Goal: Transaction & Acquisition: Purchase product/service

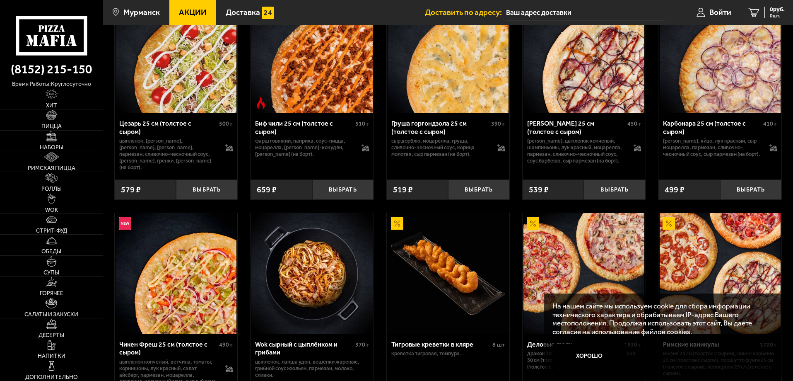
scroll to position [373, 0]
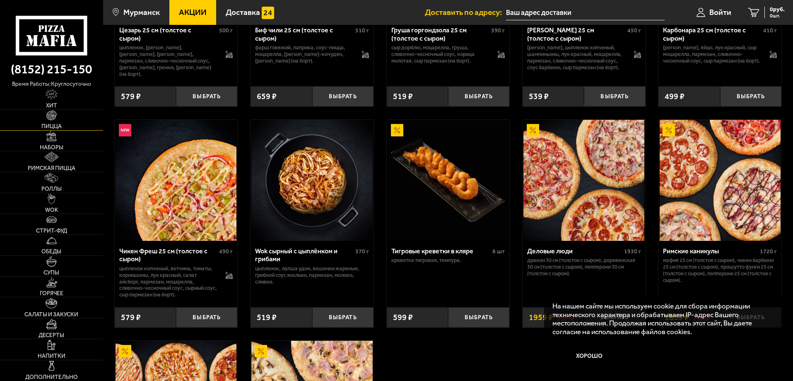
click at [57, 118] on img at bounding box center [51, 115] width 10 height 10
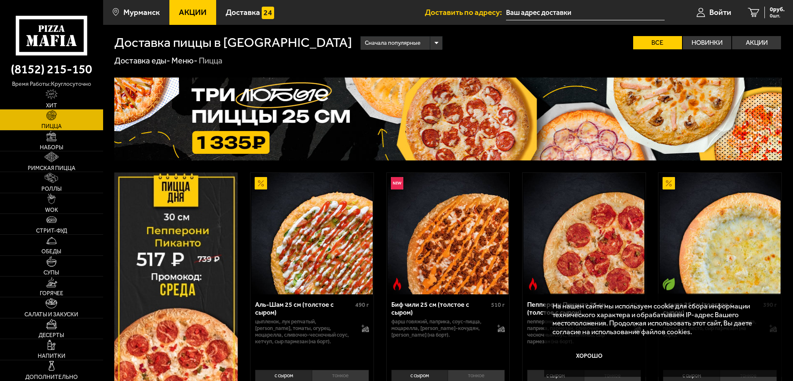
click at [333, 137] on img at bounding box center [448, 118] width 668 height 83
click at [301, 119] on img at bounding box center [448, 118] width 668 height 83
click at [355, 108] on img at bounding box center [448, 118] width 668 height 83
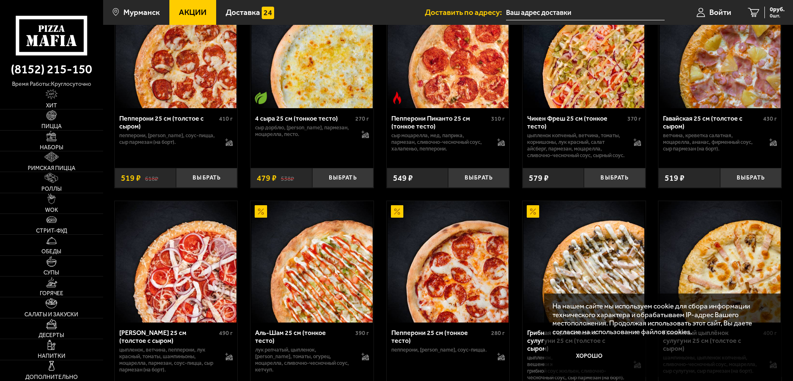
scroll to position [580, 0]
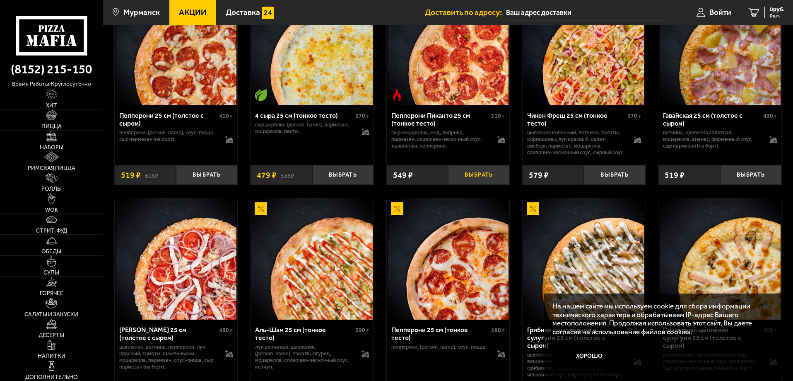
click at [481, 181] on button "Выбрать" at bounding box center [478, 175] width 61 height 20
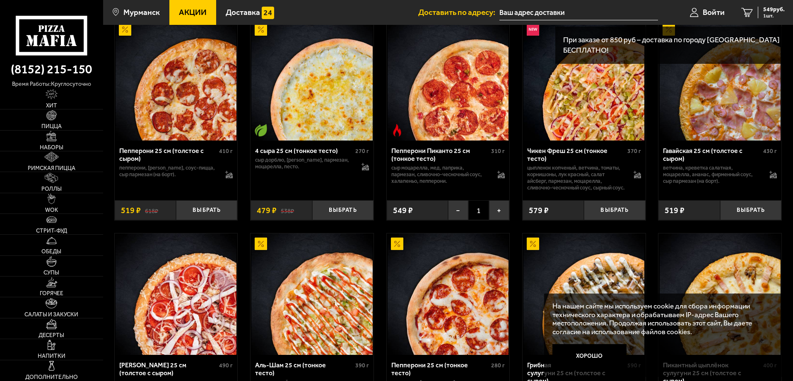
scroll to position [497, 0]
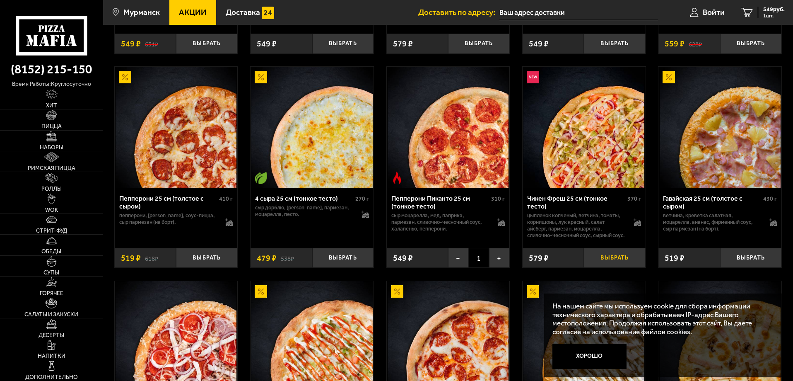
click at [621, 266] on button "Выбрать" at bounding box center [614, 258] width 61 height 20
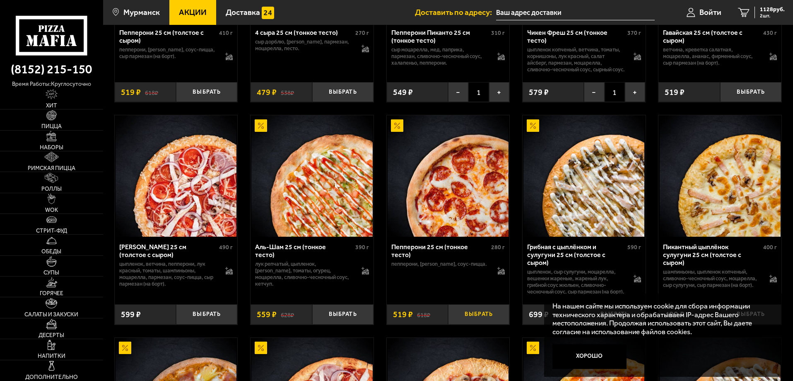
click at [490, 324] on button "Выбрать" at bounding box center [478, 314] width 61 height 20
click at [765, 11] on span "1647 руб." at bounding box center [772, 10] width 25 height 6
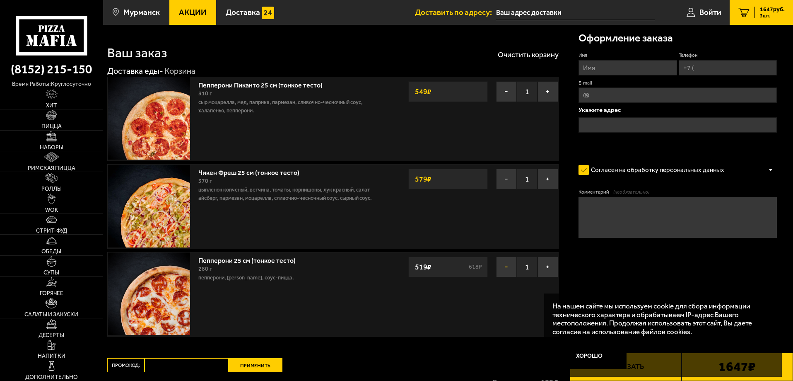
click at [500, 266] on button "−" at bounding box center [506, 266] width 21 height 21
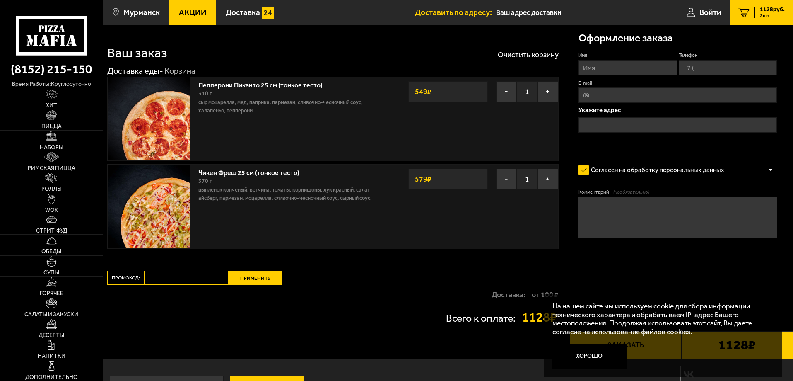
click at [768, 10] on span "1128 руб." at bounding box center [772, 10] width 25 height 6
click at [186, 15] on span "Акции" at bounding box center [193, 12] width 28 height 8
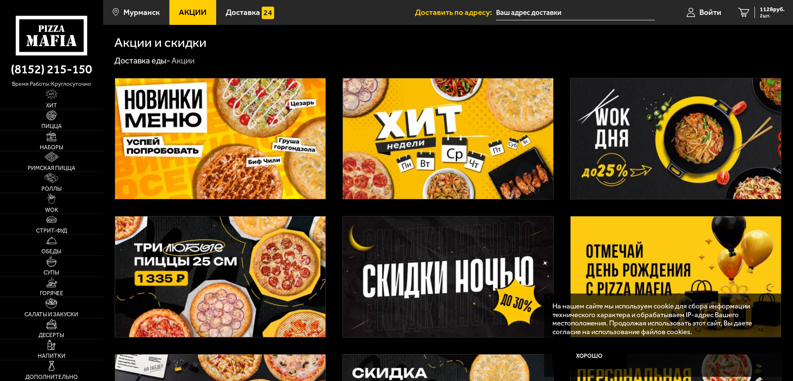
click at [64, 30] on icon at bounding box center [51, 35] width 71 height 39
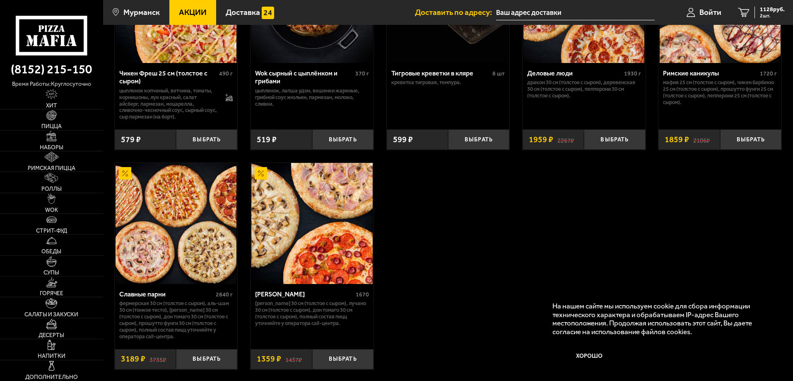
scroll to position [663, 0]
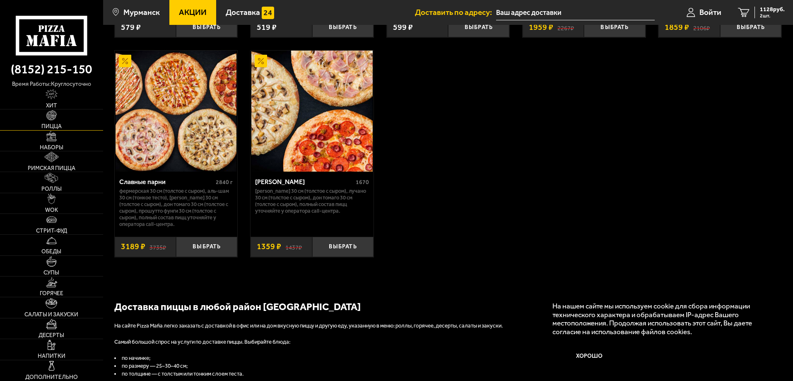
click at [51, 121] on link "Пицца" at bounding box center [51, 119] width 103 height 20
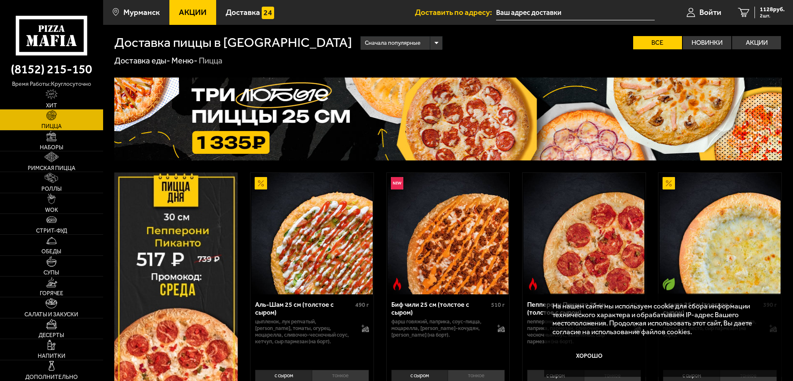
click at [331, 127] on img at bounding box center [448, 118] width 668 height 83
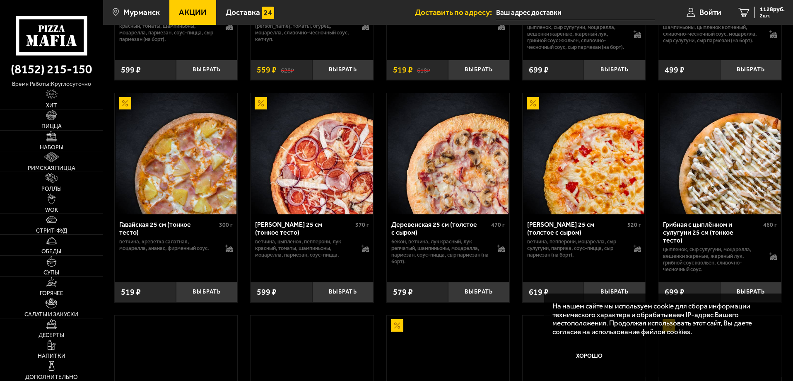
scroll to position [1036, 0]
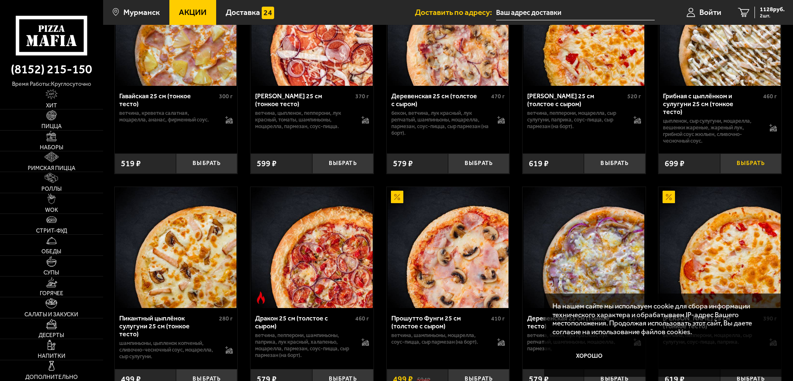
click at [733, 173] on button "Выбрать" at bounding box center [750, 163] width 61 height 20
click at [773, 11] on span "1827 руб." at bounding box center [772, 10] width 25 height 6
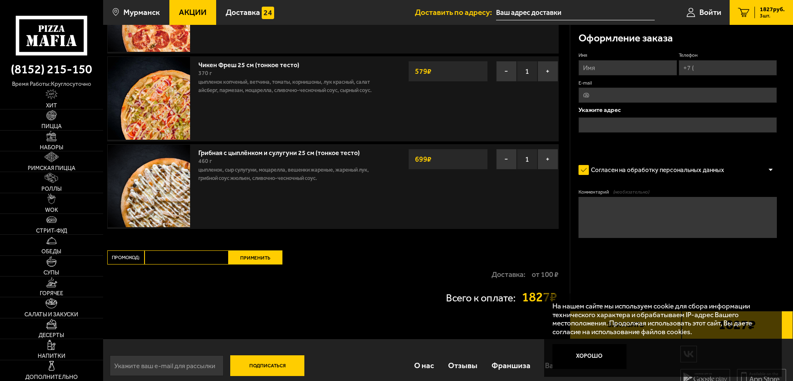
scroll to position [120, 0]
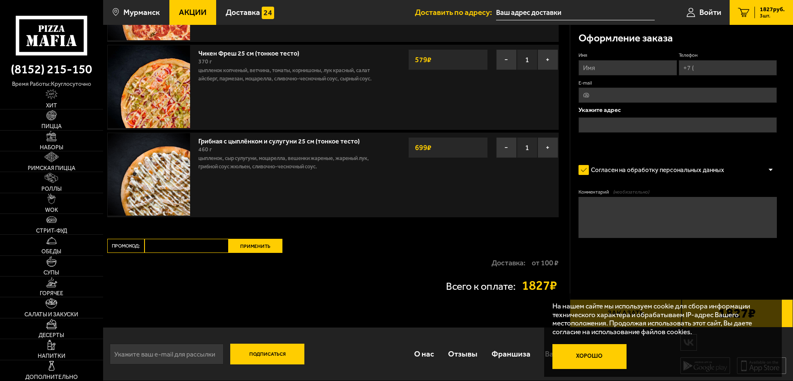
click at [594, 352] on button "Хорошо" at bounding box center [590, 356] width 75 height 25
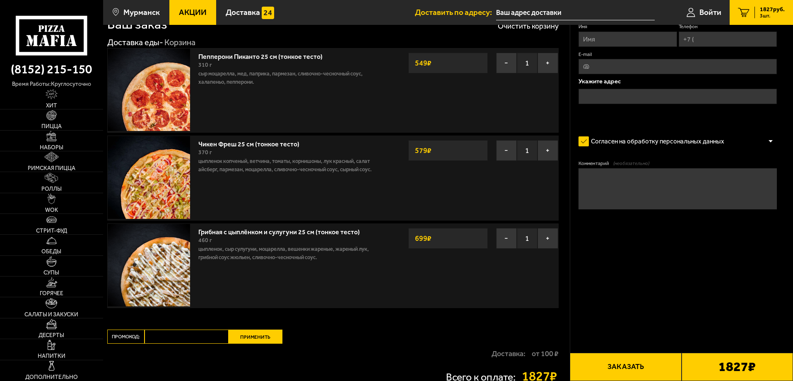
scroll to position [0, 0]
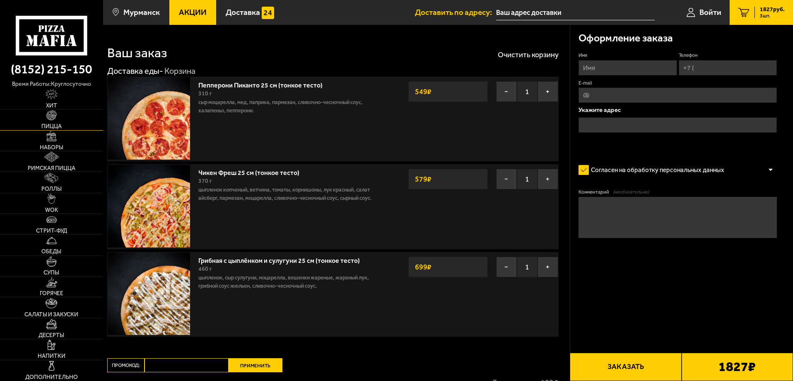
click at [55, 118] on img at bounding box center [51, 115] width 10 height 10
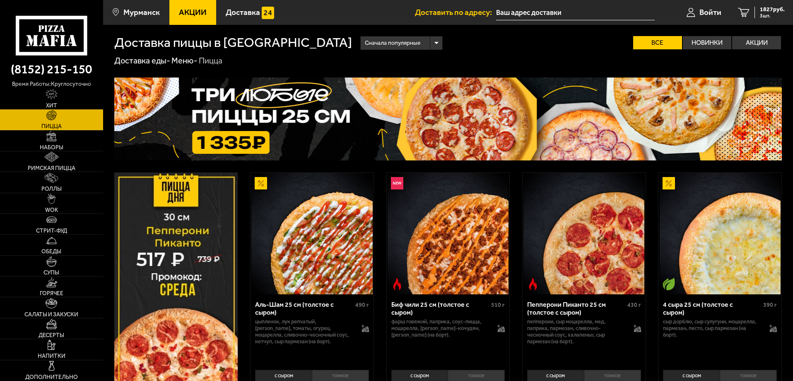
click at [324, 137] on img at bounding box center [448, 118] width 668 height 83
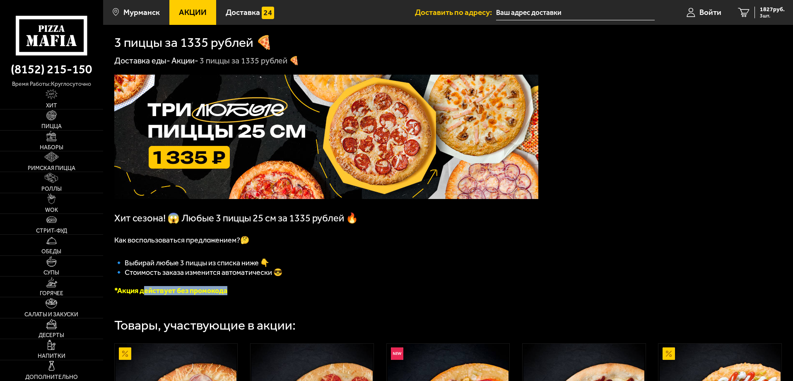
drag, startPoint x: 149, startPoint y: 293, endPoint x: 289, endPoint y: 301, distance: 140.6
click at [757, 14] on div "1827 руб. 3 шт." at bounding box center [770, 13] width 30 height 12
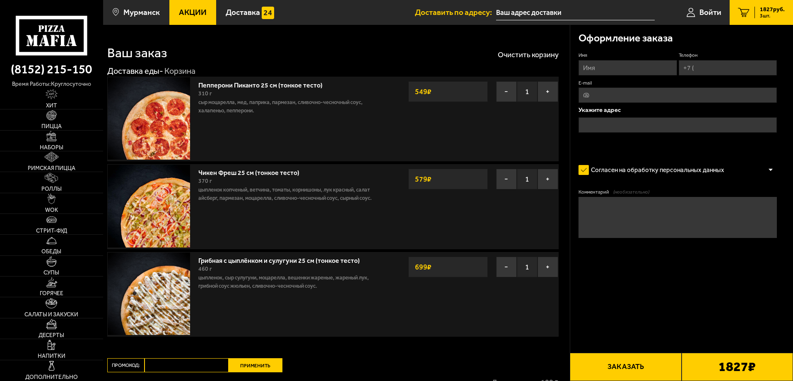
click at [619, 66] on input "Имя" at bounding box center [628, 67] width 98 height 15
type input "Андрей"
type input "+7 (996) 934-29-89"
type input "T"
type input "t"
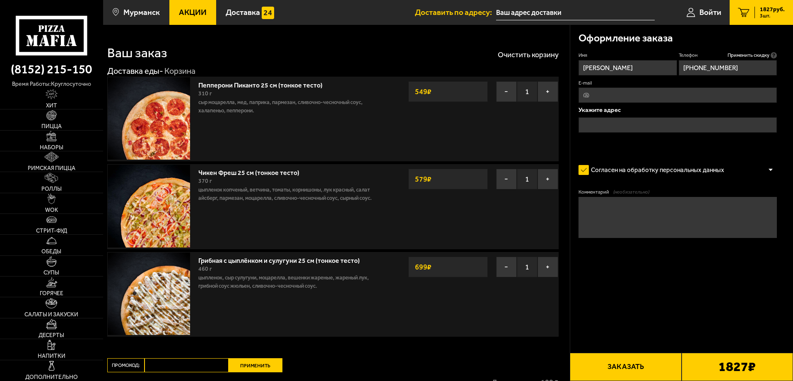
click at [641, 129] on input "text" at bounding box center [678, 124] width 198 height 15
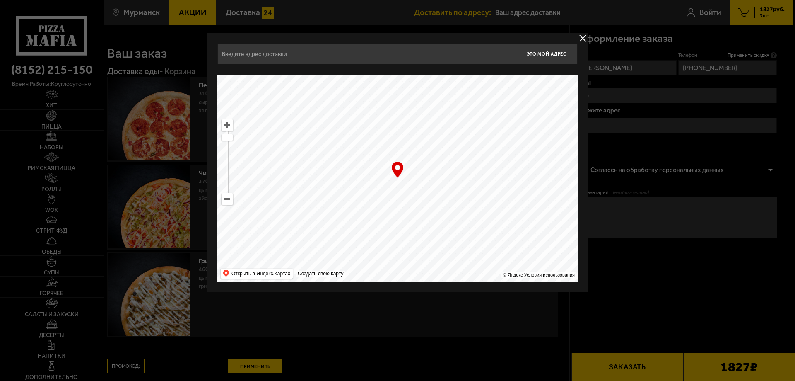
drag, startPoint x: 425, startPoint y: 162, endPoint x: 420, endPoint y: 232, distance: 70.2
click at [420, 232] on ymaps at bounding box center [397, 178] width 360 height 207
drag, startPoint x: 420, startPoint y: 164, endPoint x: 399, endPoint y: 230, distance: 69.0
click at [394, 237] on ymaps at bounding box center [397, 178] width 360 height 207
drag, startPoint x: 427, startPoint y: 179, endPoint x: 446, endPoint y: 217, distance: 43.5
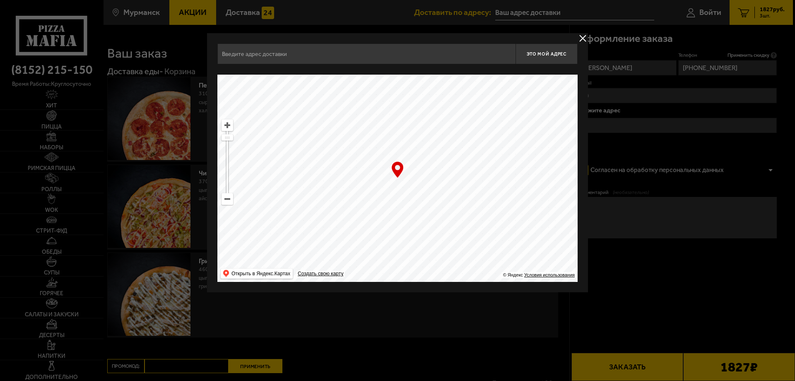
click at [447, 219] on ymaps at bounding box center [397, 178] width 360 height 207
drag, startPoint x: 389, startPoint y: 203, endPoint x: 309, endPoint y: 207, distance: 79.7
click at [312, 208] on ymaps at bounding box center [397, 178] width 360 height 207
drag, startPoint x: 405, startPoint y: 160, endPoint x: 386, endPoint y: 213, distance: 56.5
click at [372, 225] on ymaps at bounding box center [397, 178] width 360 height 207
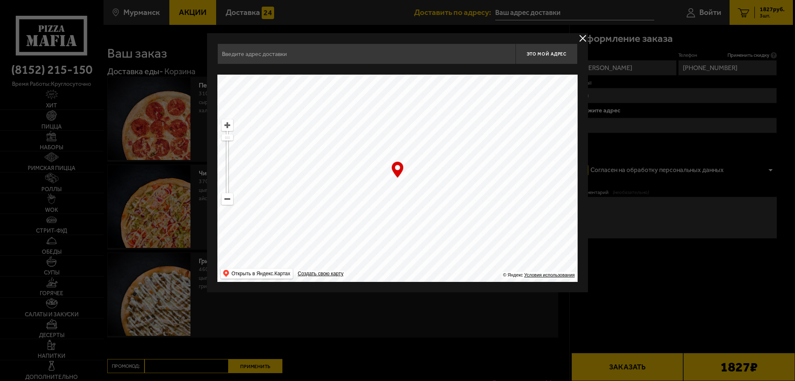
drag, startPoint x: 444, startPoint y: 170, endPoint x: 467, endPoint y: 244, distance: 77.2
click at [466, 244] on ymaps at bounding box center [397, 178] width 360 height 207
drag, startPoint x: 489, startPoint y: 219, endPoint x: 464, endPoint y: 272, distance: 58.9
click at [460, 271] on ymaps at bounding box center [397, 178] width 360 height 207
type input "улица Юрия Гагарина, 3"
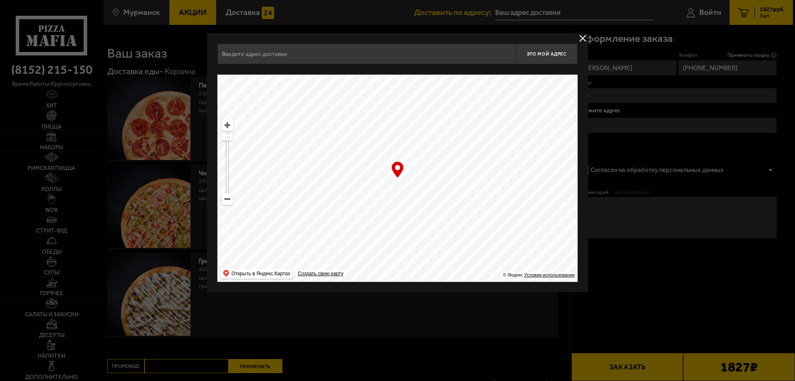
type input "улица Юрия Гагарина, 3"
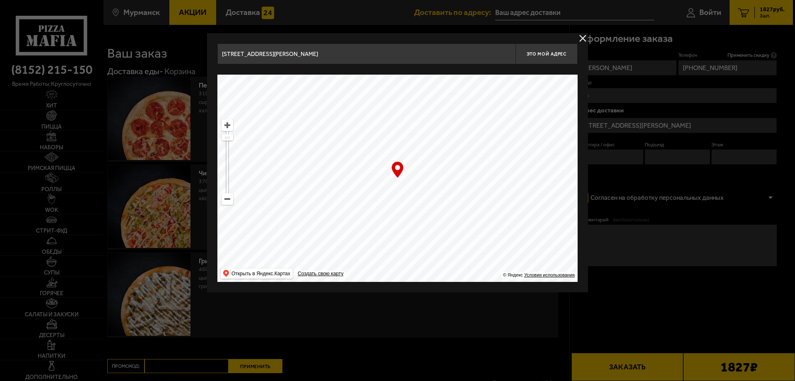
drag, startPoint x: 471, startPoint y: 191, endPoint x: 461, endPoint y: 254, distance: 64.2
click at [461, 254] on ymaps at bounding box center [397, 178] width 360 height 207
drag, startPoint x: 476, startPoint y: 151, endPoint x: 464, endPoint y: 215, distance: 64.5
click at [463, 222] on ymaps at bounding box center [397, 178] width 360 height 207
type input "улица Подстаницкого, 2"
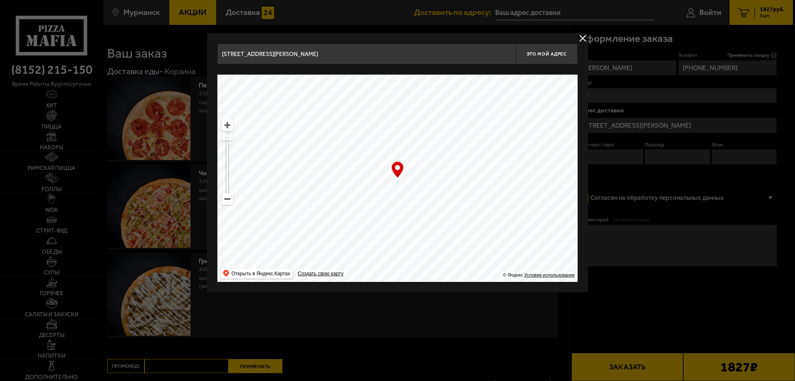
type input "улица Подстаницкого, 2"
drag, startPoint x: 475, startPoint y: 152, endPoint x: 494, endPoint y: 234, distance: 84.9
click at [494, 234] on ymaps at bounding box center [397, 178] width 360 height 207
drag, startPoint x: 484, startPoint y: 174, endPoint x: 473, endPoint y: 212, distance: 39.7
click at [475, 212] on ymaps at bounding box center [397, 178] width 360 height 207
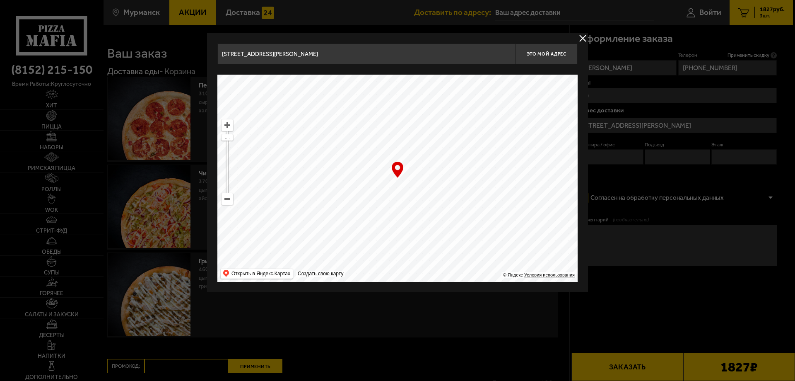
drag, startPoint x: 474, startPoint y: 168, endPoint x: 476, endPoint y: 215, distance: 47.3
click at [476, 215] on ymaps at bounding box center [397, 178] width 360 height 207
type input "улица Юрия Гагарина, 29"
drag, startPoint x: 463, startPoint y: 186, endPoint x: 449, endPoint y: 217, distance: 34.5
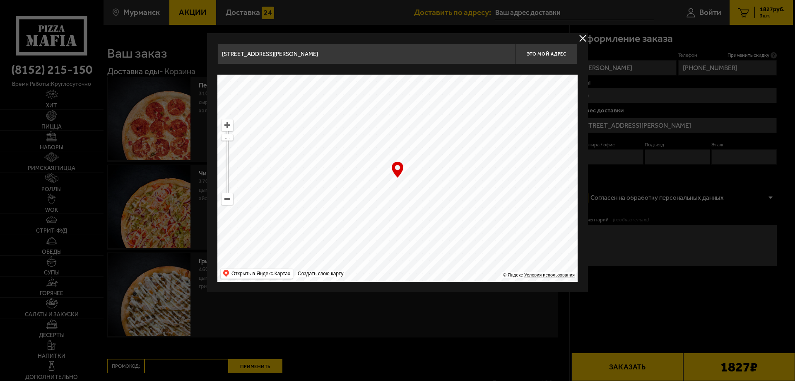
click at [449, 217] on ymaps at bounding box center [397, 178] width 360 height 207
type input "[STREET_ADDRESS][PERSON_NAME]"
click at [548, 58] on button "Это мой адрес" at bounding box center [547, 53] width 62 height 21
type input "Россия, Мурманск, улица Юрия Гагарина, 47к2"
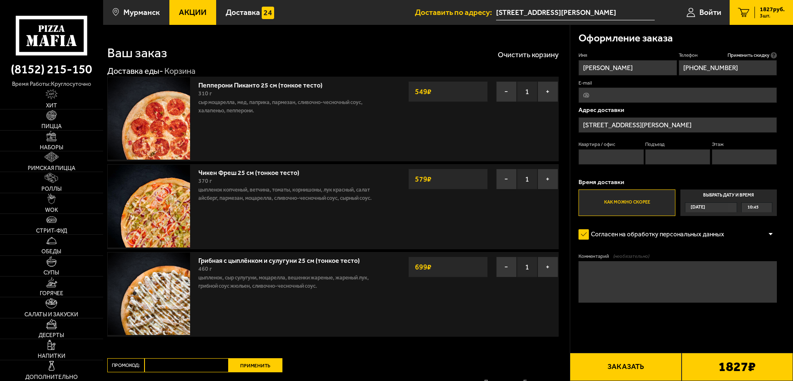
click at [604, 157] on input "Квартира / офис" at bounding box center [611, 156] width 65 height 15
type input "32"
click at [678, 158] on input "Подъезд" at bounding box center [677, 156] width 65 height 15
type input "2"
click at [732, 159] on input "Этаж" at bounding box center [744, 156] width 65 height 15
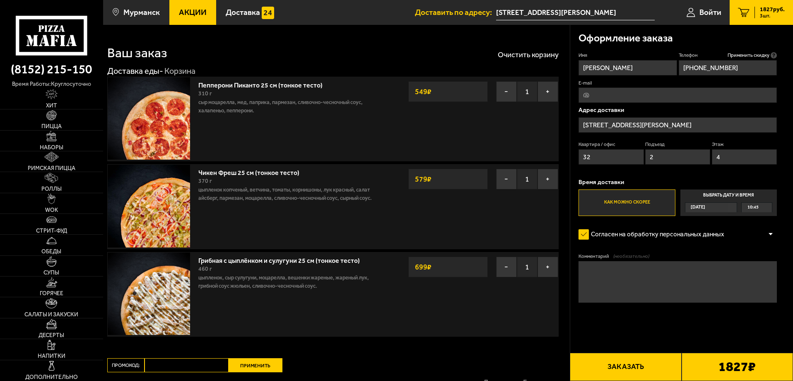
type input "4"
click at [635, 207] on label "Как можно скорее" at bounding box center [627, 202] width 97 height 27
click at [0, 0] on input "Как можно скорее" at bounding box center [0, 0] width 0 height 0
click at [647, 361] on button "Заказать" at bounding box center [625, 367] width 111 height 28
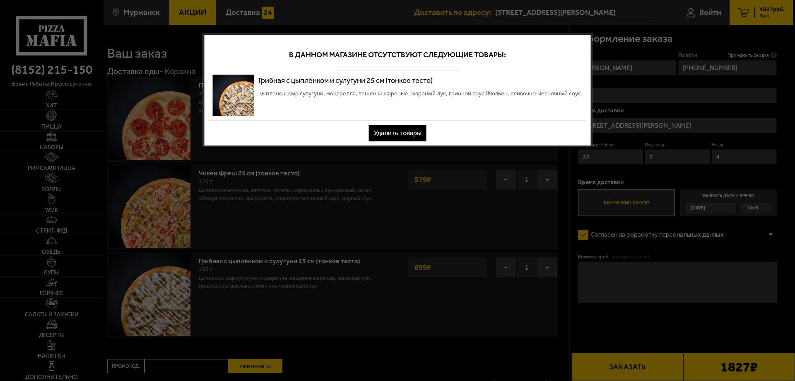
click at [406, 132] on button "Удалить товары" at bounding box center [398, 133] width 58 height 17
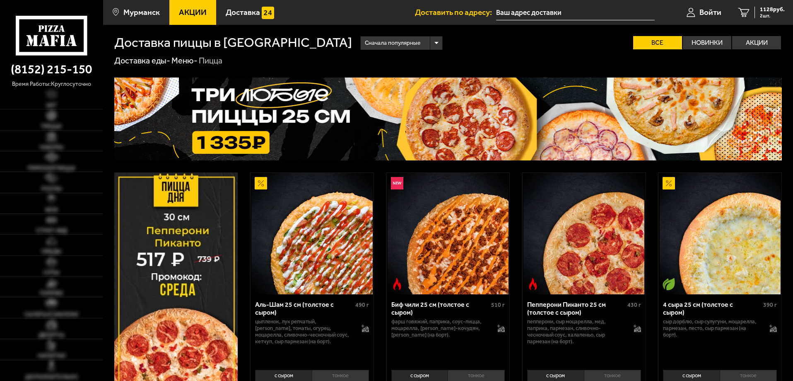
click at [308, 122] on img at bounding box center [448, 118] width 668 height 83
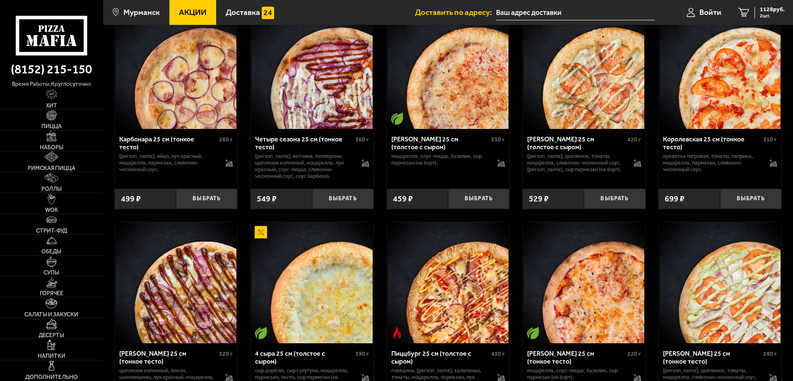
scroll to position [1864, 0]
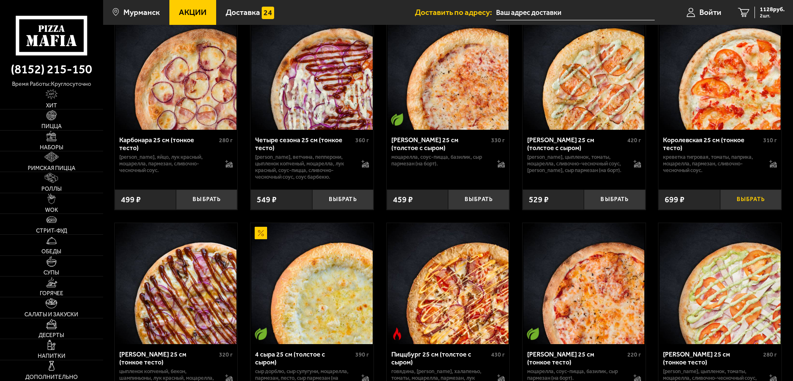
click at [744, 210] on button "Выбрать" at bounding box center [750, 199] width 61 height 20
click at [771, 13] on span "3 шт." at bounding box center [772, 15] width 25 height 5
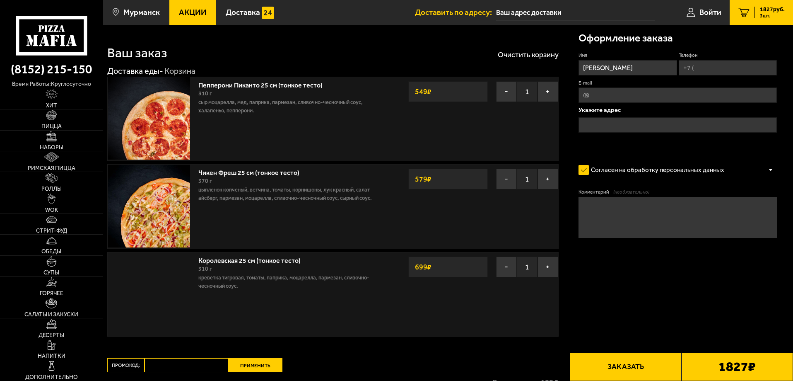
type input "[STREET_ADDRESS][PERSON_NAME]"
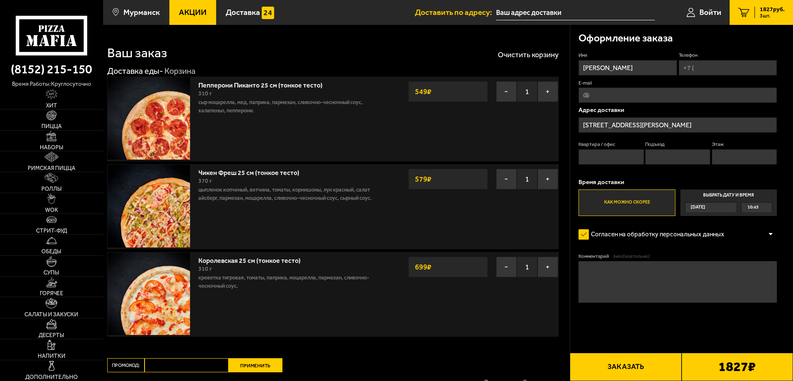
click at [701, 73] on input "Телефон" at bounding box center [728, 67] width 98 height 15
type input "+7 (996) 934-29-89"
click at [635, 365] on button "Заказать" at bounding box center [625, 367] width 111 height 28
click at [600, 154] on input "Квартира / офис" at bounding box center [611, 156] width 65 height 15
type input "32"
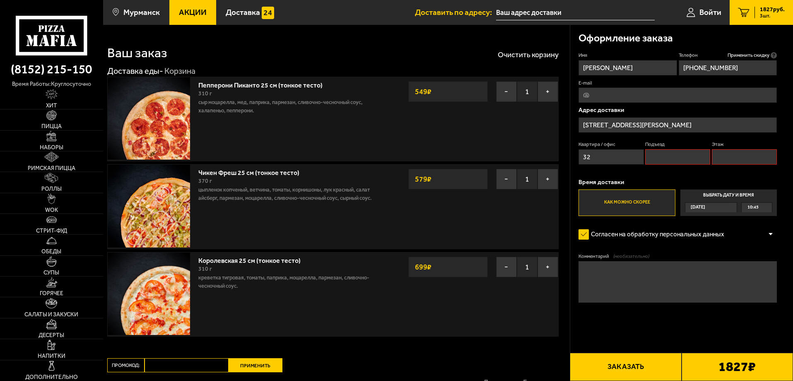
click at [673, 159] on input "Подъезд" at bounding box center [677, 156] width 65 height 15
type input "2"
click at [739, 164] on input "Этаж" at bounding box center [744, 156] width 65 height 15
type input "4"
click at [655, 369] on button "Заказать" at bounding box center [625, 367] width 111 height 28
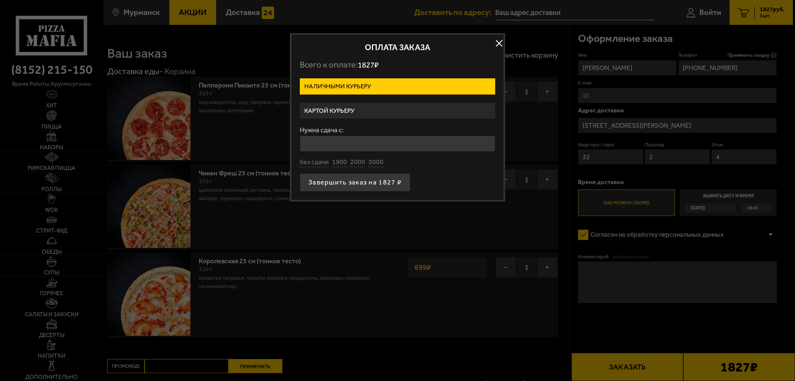
click at [362, 114] on label "Картой курьеру" at bounding box center [398, 111] width 196 height 16
click at [0, 0] on input "Картой курьеру" at bounding box center [0, 0] width 0 height 0
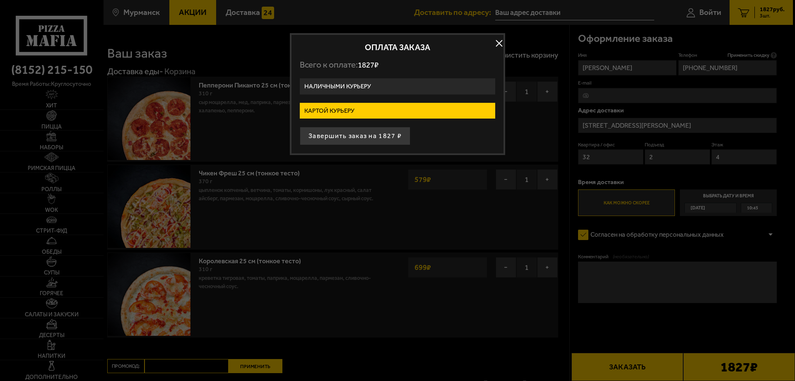
click at [498, 43] on button "button" at bounding box center [499, 43] width 12 height 12
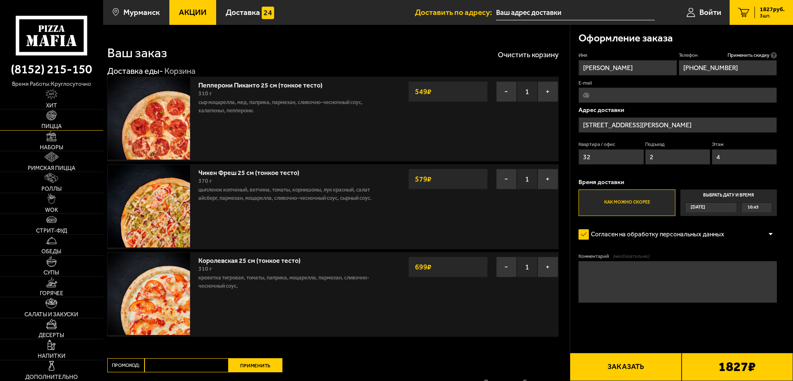
click at [58, 116] on link "Пицца" at bounding box center [51, 119] width 103 height 20
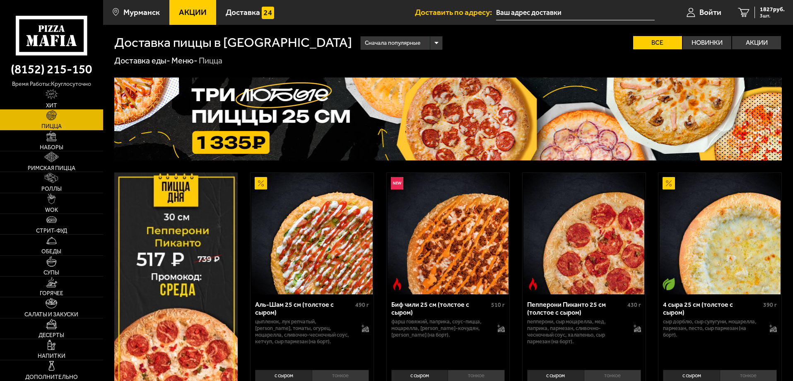
click at [241, 116] on img at bounding box center [448, 118] width 668 height 83
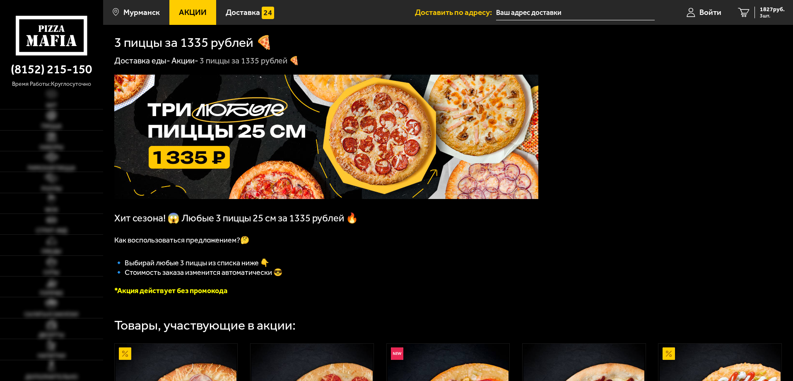
click at [176, 64] on link "Акции -" at bounding box center [184, 61] width 27 height 10
drag, startPoint x: 307, startPoint y: 224, endPoint x: 377, endPoint y: 231, distance: 70.7
click at [377, 231] on div "Хит сезона! 😱 Любые 3 пиццы 25 см за 1335 рублей 🔥 Как воспользоваться предложе…" at bounding box center [326, 185] width 424 height 220
click at [350, 239] on p "Как воспользоваться предложением?🤔" at bounding box center [326, 239] width 424 height 9
drag, startPoint x: 112, startPoint y: 237, endPoint x: 288, endPoint y: 257, distance: 177.2
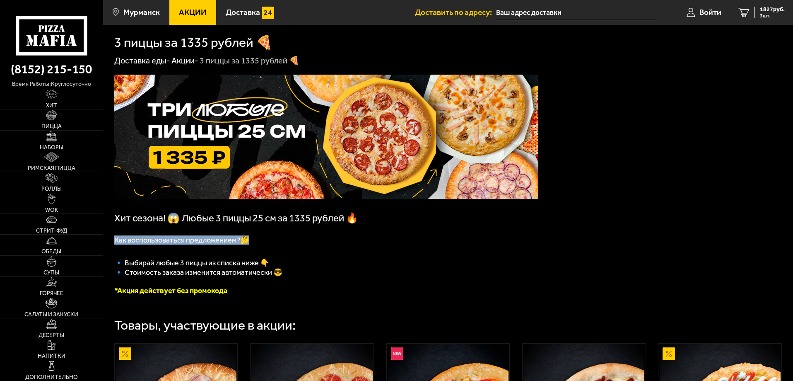
click at [288, 256] on p at bounding box center [326, 250] width 424 height 12
drag, startPoint x: 205, startPoint y: 264, endPoint x: 319, endPoint y: 268, distance: 114.0
click at [276, 267] on p "🔹﻿ Выбирай любые 3 пиццы из списка ниже 👇" at bounding box center [326, 262] width 424 height 12
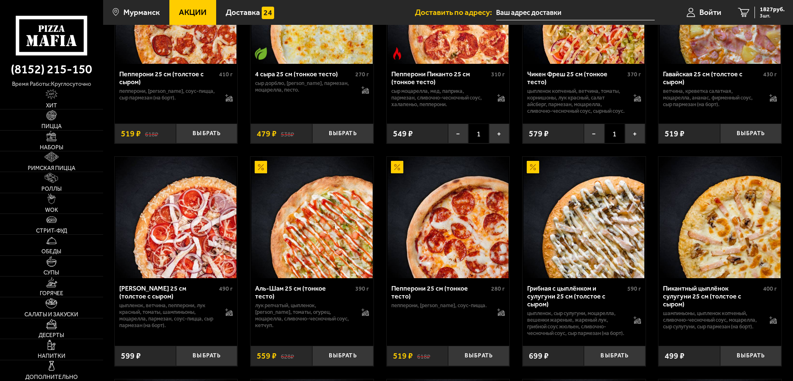
scroll to position [373, 0]
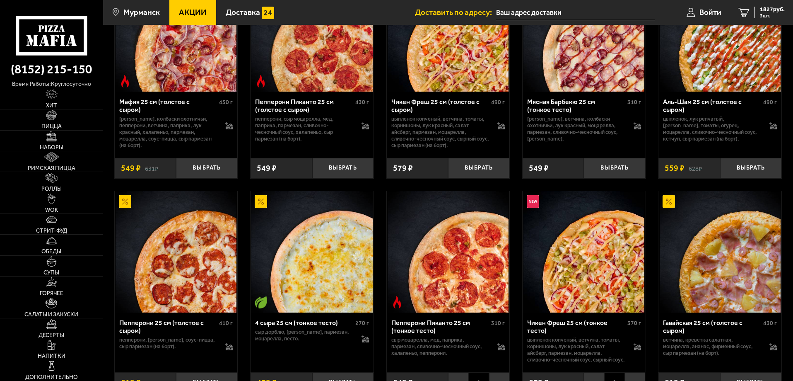
click at [671, 205] on img at bounding box center [669, 201] width 12 height 12
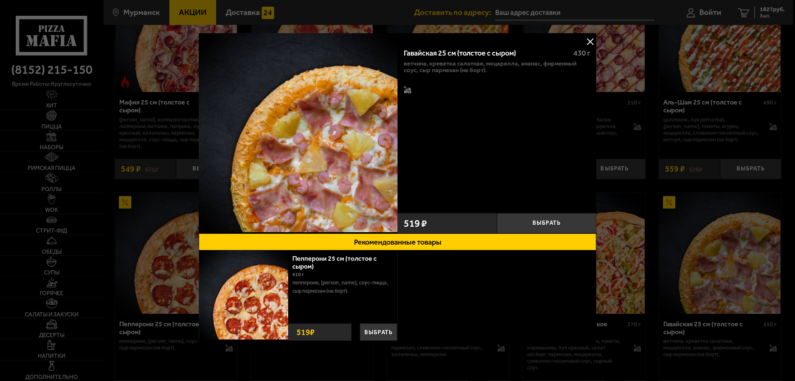
click at [588, 43] on button at bounding box center [590, 41] width 12 height 12
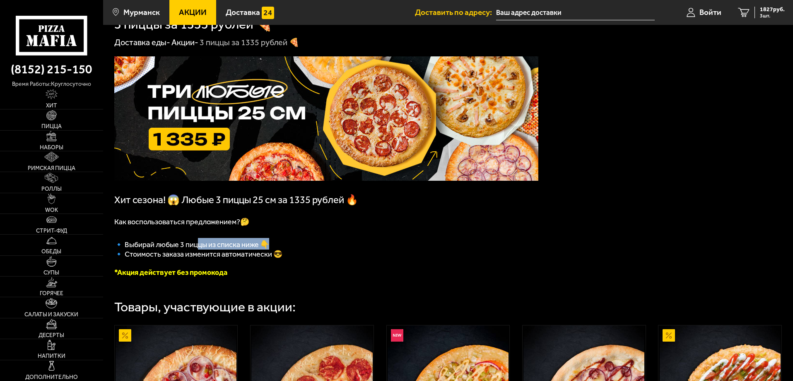
scroll to position [0, 0]
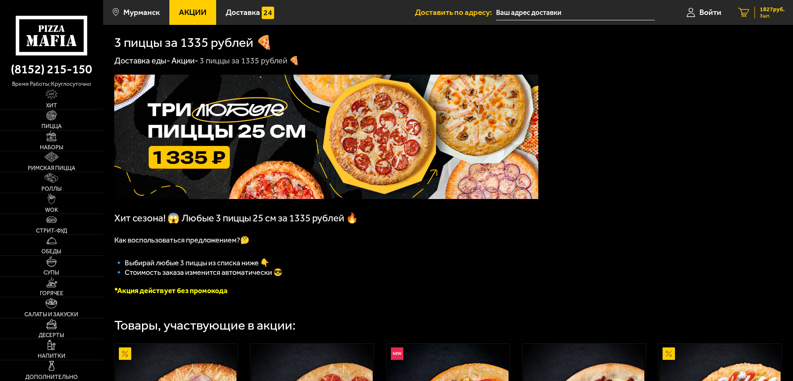
click at [763, 10] on span "1827 руб." at bounding box center [772, 10] width 25 height 6
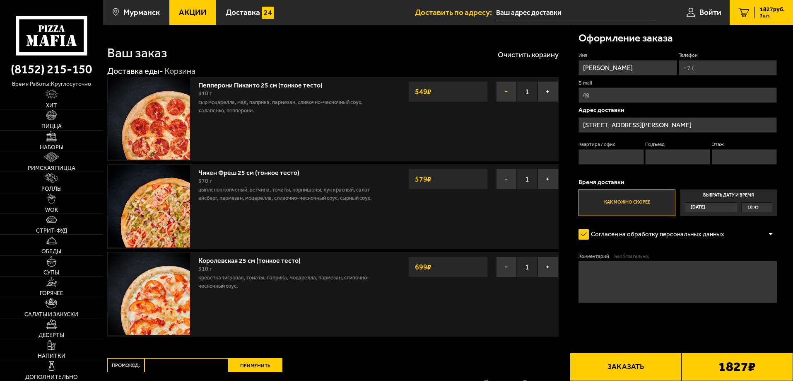
click at [506, 95] on button "−" at bounding box center [506, 91] width 21 height 21
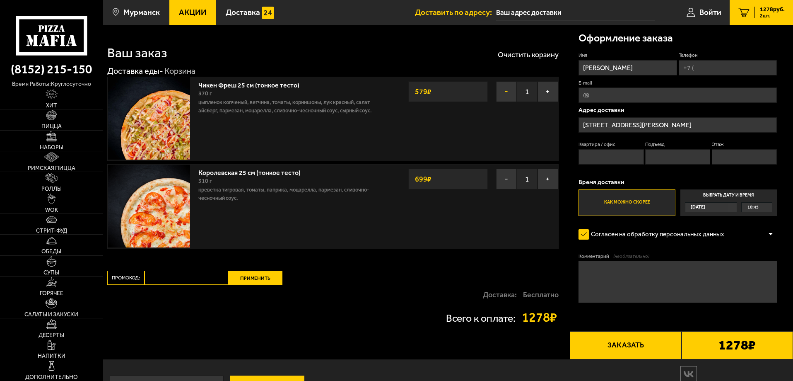
click at [511, 96] on button "−" at bounding box center [506, 91] width 21 height 21
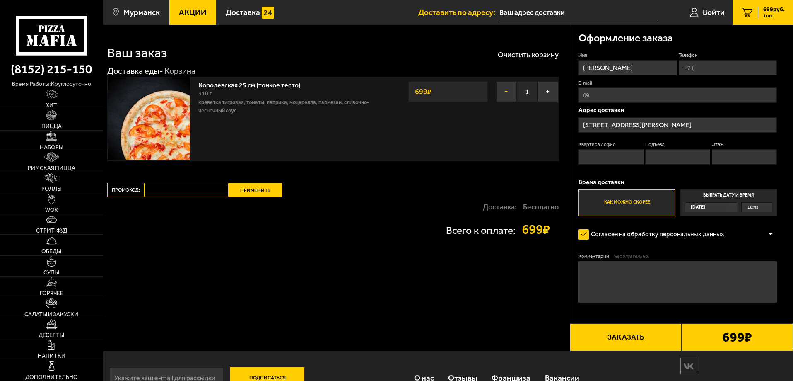
click at [508, 94] on button "−" at bounding box center [506, 91] width 21 height 21
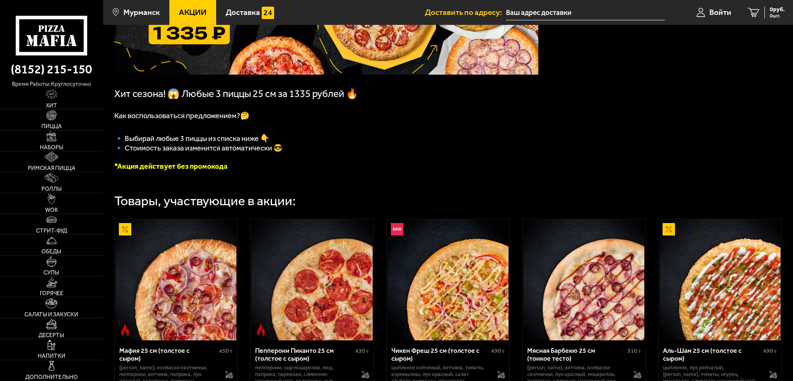
scroll to position [249, 0]
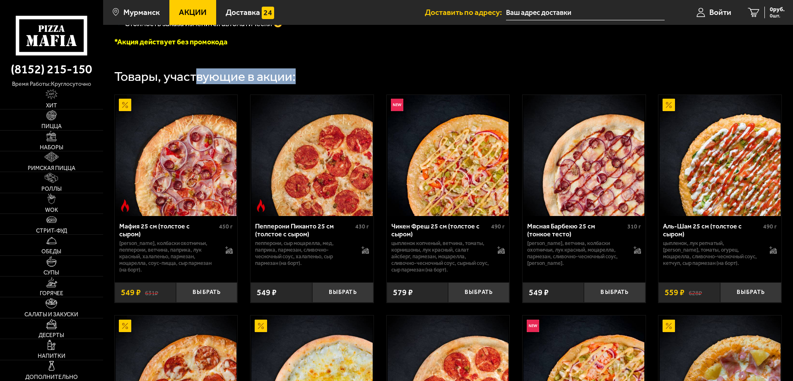
drag, startPoint x: 196, startPoint y: 84, endPoint x: 309, endPoint y: 85, distance: 113.9
click at [309, 83] on div "Товары, участвующие в акции:" at bounding box center [448, 76] width 668 height 13
click at [344, 80] on div "Товары, участвующие в акции:" at bounding box center [448, 76] width 668 height 13
click at [343, 298] on button "Выбрать" at bounding box center [342, 292] width 61 height 20
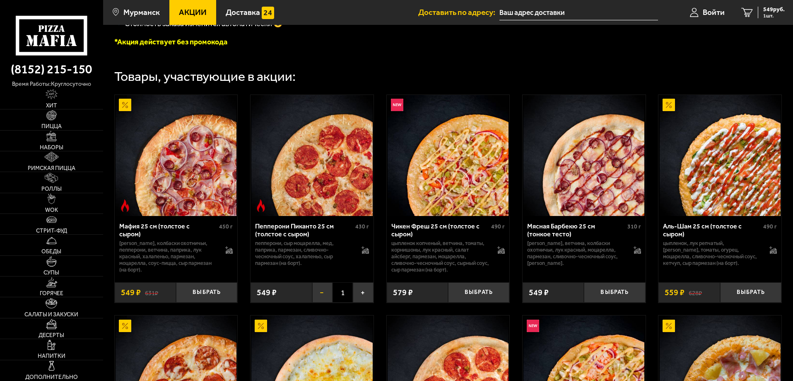
click at [321, 297] on button "−" at bounding box center [322, 292] width 20 height 20
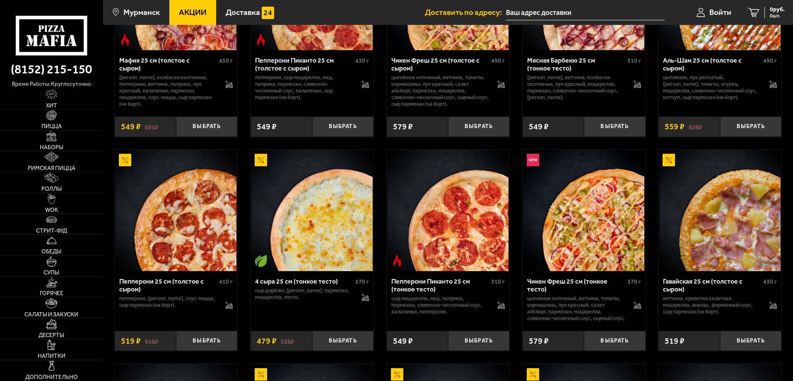
scroll to position [456, 0]
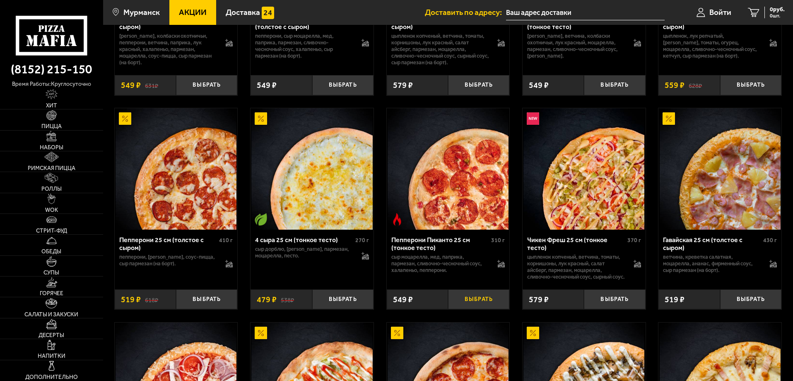
click at [473, 309] on button "Выбрать" at bounding box center [478, 299] width 61 height 20
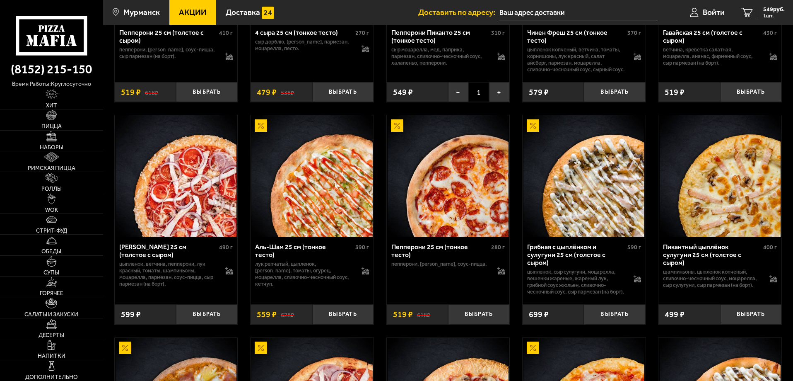
scroll to position [704, 0]
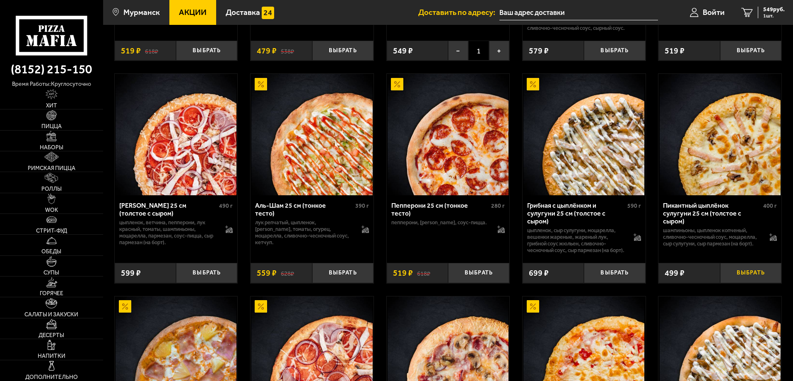
click at [754, 283] on button "Выбрать" at bounding box center [750, 273] width 61 height 20
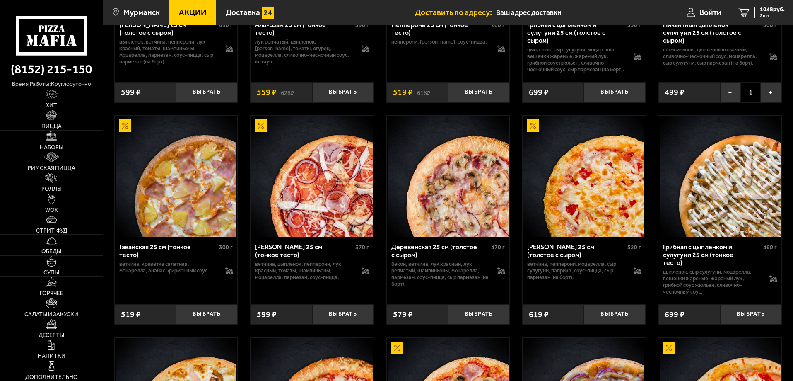
scroll to position [870, 0]
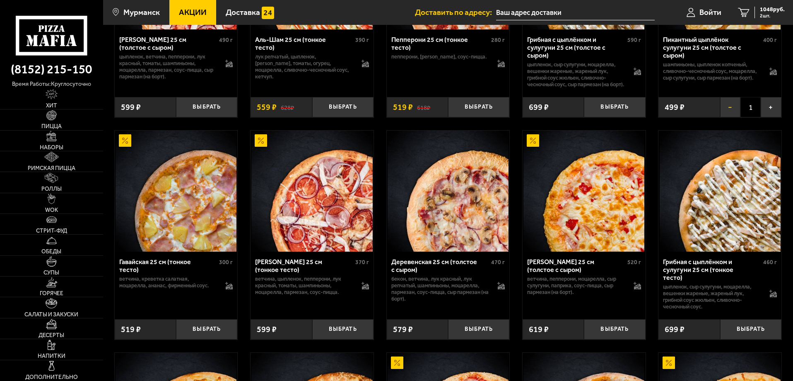
click at [731, 117] on button "−" at bounding box center [730, 107] width 20 height 20
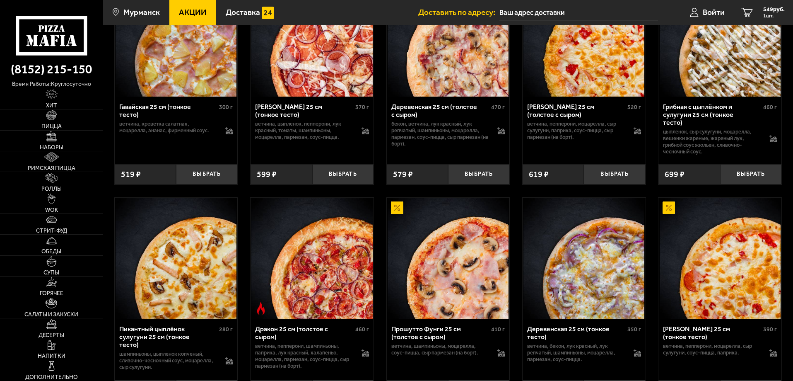
scroll to position [1118, 0]
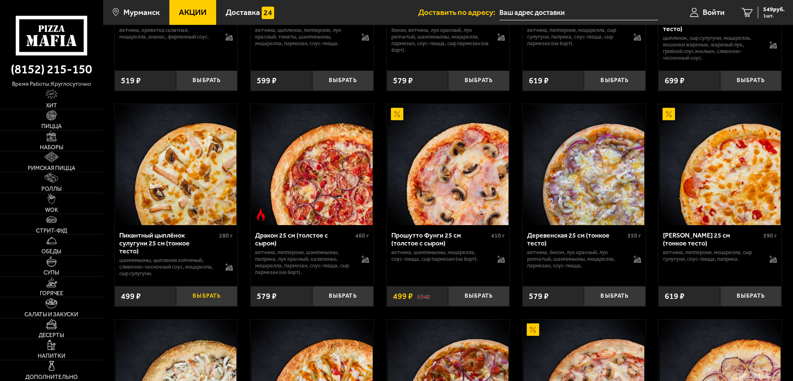
click at [203, 306] on button "Выбрать" at bounding box center [206, 296] width 61 height 20
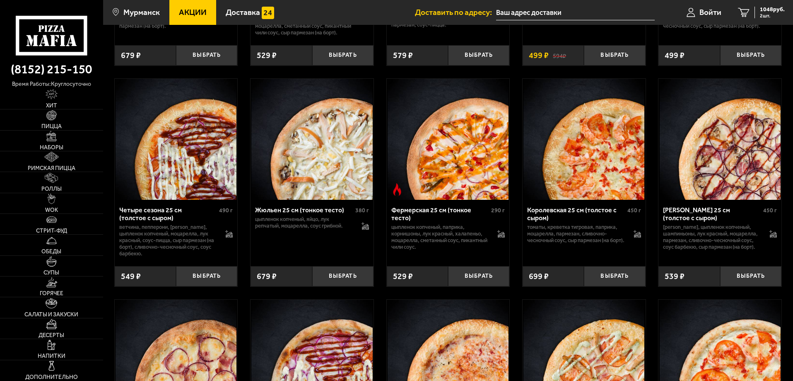
scroll to position [1574, 0]
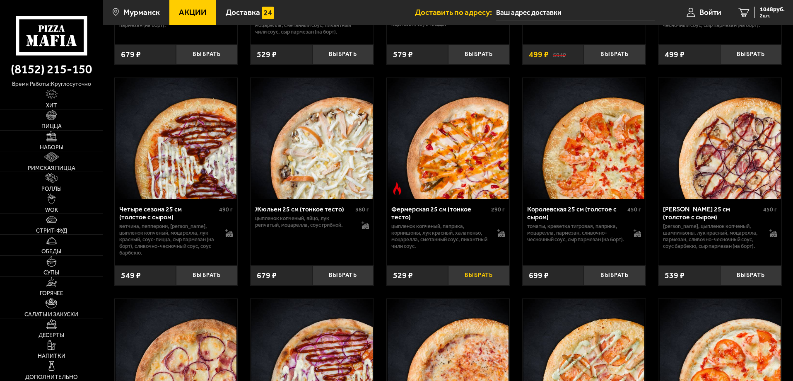
click at [482, 285] on button "Выбрать" at bounding box center [478, 275] width 61 height 20
click at [765, 10] on span "1577 руб." at bounding box center [772, 10] width 25 height 6
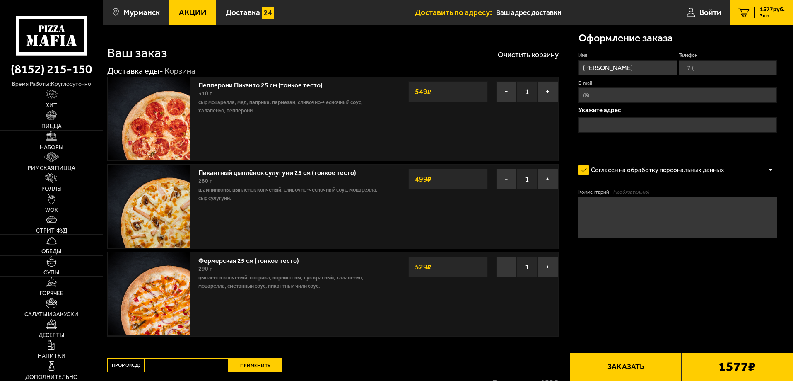
click at [707, 67] on input "Телефон" at bounding box center [728, 67] width 98 height 15
type input "улица Юрия Гагарина, 47к2"
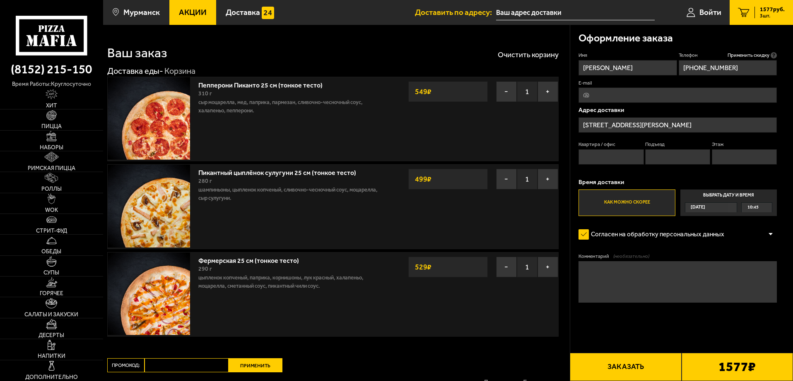
type input "+7 (996) 934-29-89"
click at [618, 153] on input "Квартира / офис" at bounding box center [611, 156] width 65 height 15
type input "32"
click at [672, 157] on input "Подъезд" at bounding box center [677, 156] width 65 height 15
drag, startPoint x: 689, startPoint y: 161, endPoint x: 635, endPoint y: 157, distance: 54.0
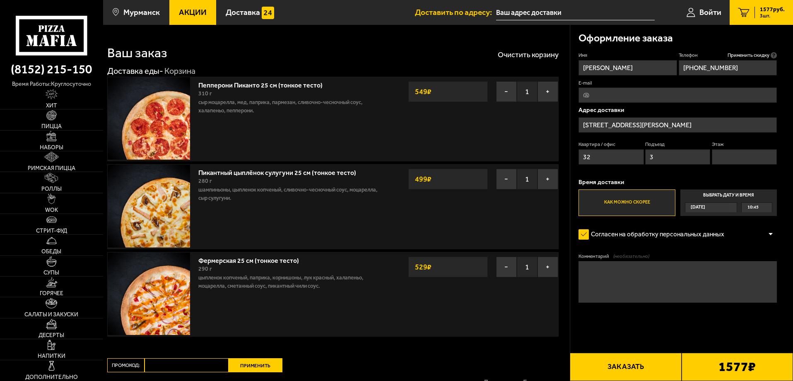
click at [635, 157] on div "Квартира / офис 32 Подъезд 3 Этаж" at bounding box center [678, 155] width 198 height 28
type input "2"
click at [734, 159] on input "Этаж" at bounding box center [744, 156] width 65 height 15
type input "4"
click at [649, 367] on button "Заказать" at bounding box center [625, 367] width 111 height 28
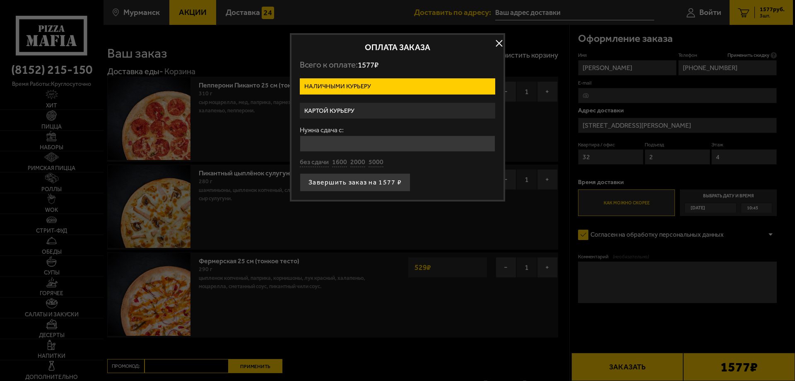
click at [372, 106] on label "Картой курьеру" at bounding box center [398, 111] width 196 height 16
click at [0, 0] on input "Картой курьеру" at bounding box center [0, 0] width 0 height 0
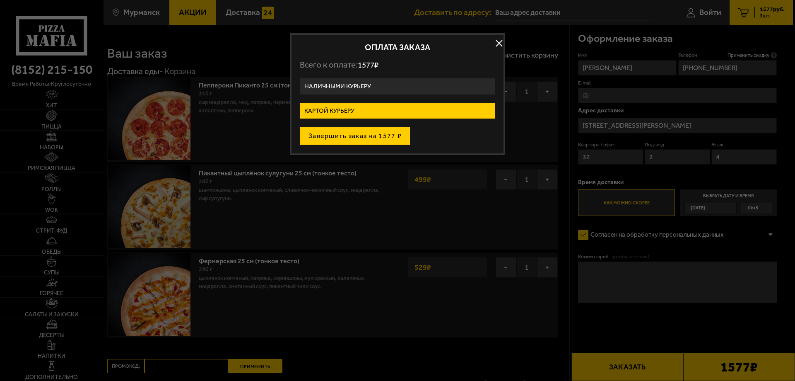
click at [354, 137] on button "Завершить заказ на 1577 ₽" at bounding box center [355, 136] width 111 height 18
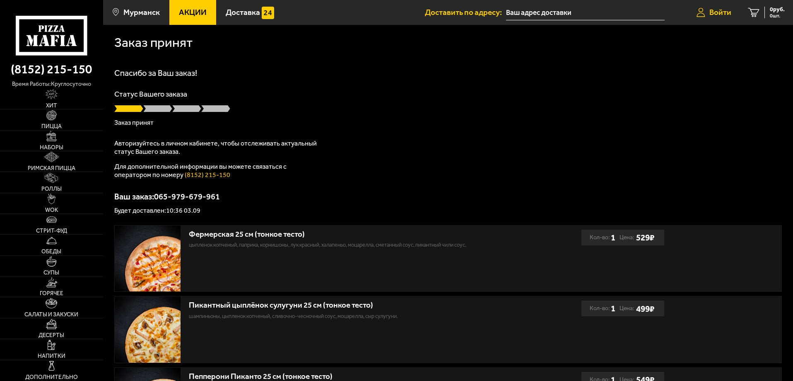
click at [723, 12] on span "Войти" at bounding box center [721, 12] width 22 height 8
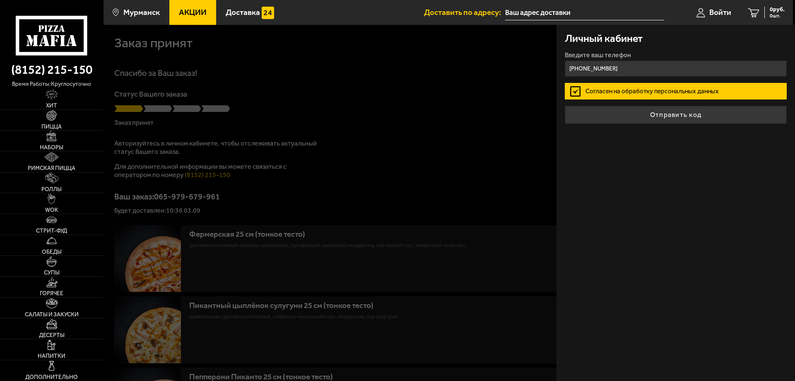
type input "+7 (996) 934-29-89"
click at [602, 90] on label "Согласен на обработку персональных данных" at bounding box center [676, 91] width 222 height 17
click at [0, 0] on input "Согласен на обработку персональных данных" at bounding box center [0, 0] width 0 height 0
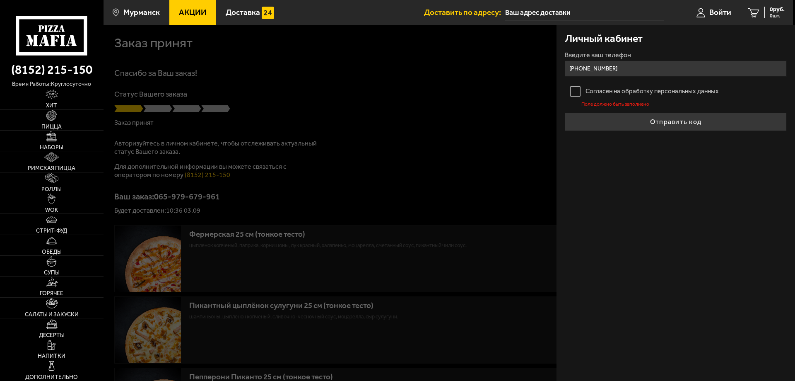
click at [581, 90] on label "Согласен на обработку персональных данных" at bounding box center [676, 91] width 222 height 17
click at [0, 0] on input "Согласен на обработку персональных данных" at bounding box center [0, 0] width 0 height 0
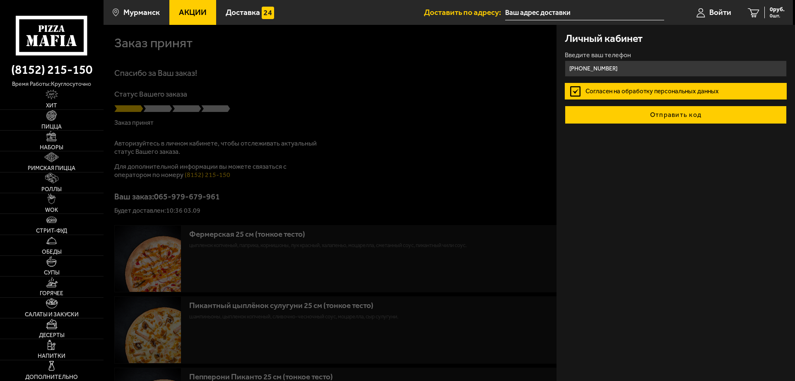
click at [662, 117] on button "Отправить код" at bounding box center [676, 115] width 222 height 18
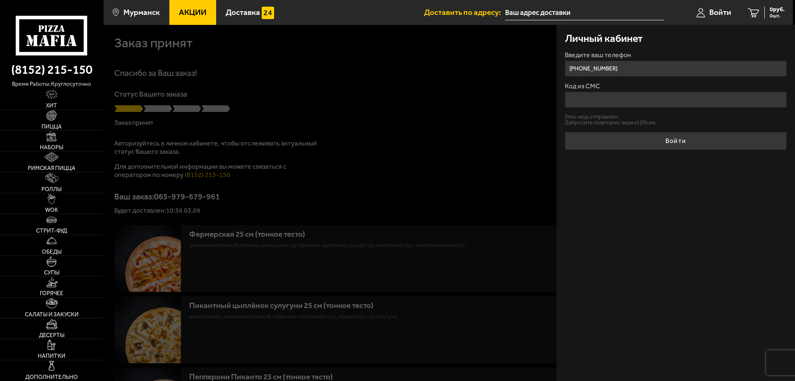
click at [598, 105] on input "Код из СМС" at bounding box center [676, 100] width 222 height 16
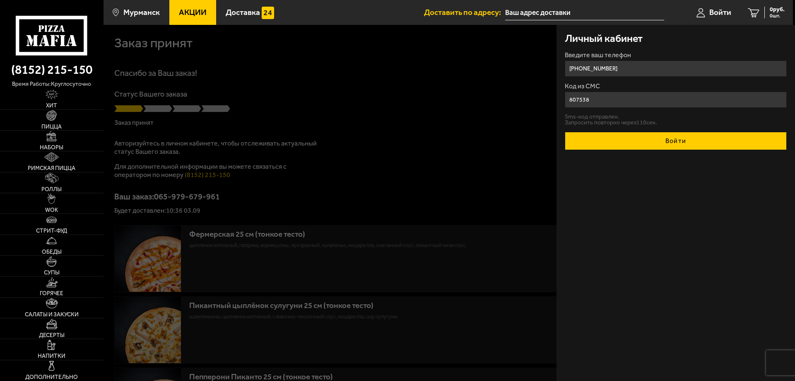
type input "807538"
click at [661, 145] on button "Войти" at bounding box center [676, 141] width 222 height 18
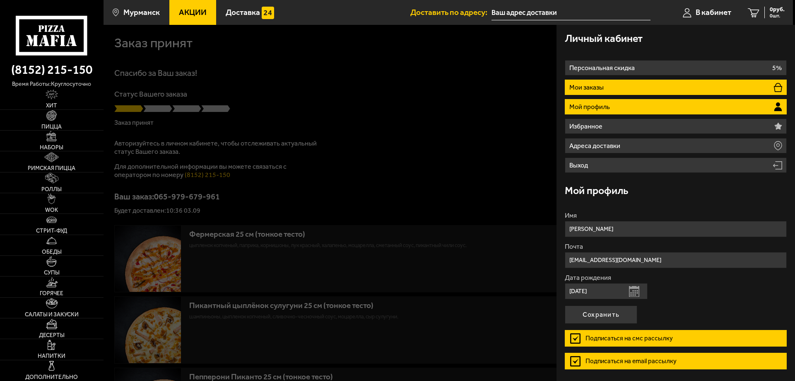
click at [613, 85] on li "Мои заказы" at bounding box center [676, 87] width 222 height 15
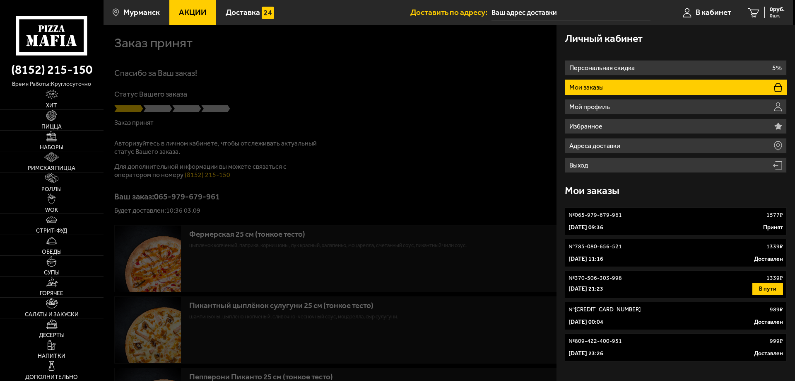
click at [641, 217] on div "№ 065-979-679-961 1577 ₽" at bounding box center [676, 215] width 215 height 8
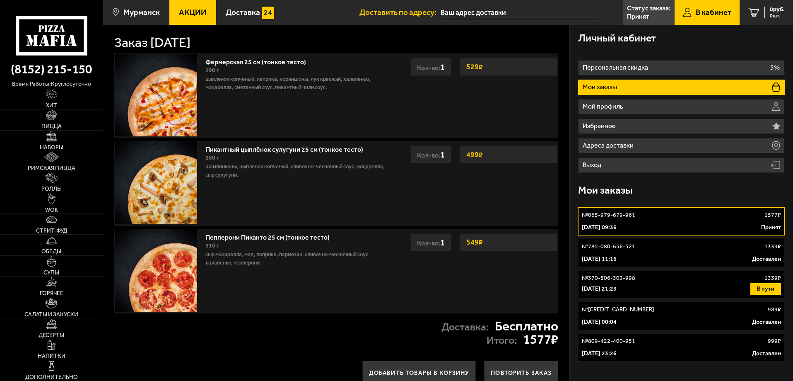
click at [625, 87] on li "Мои заказы" at bounding box center [681, 87] width 207 height 15
click at [647, 257] on div "12 марта 2025 г. 11:16 Доставлен" at bounding box center [681, 259] width 199 height 8
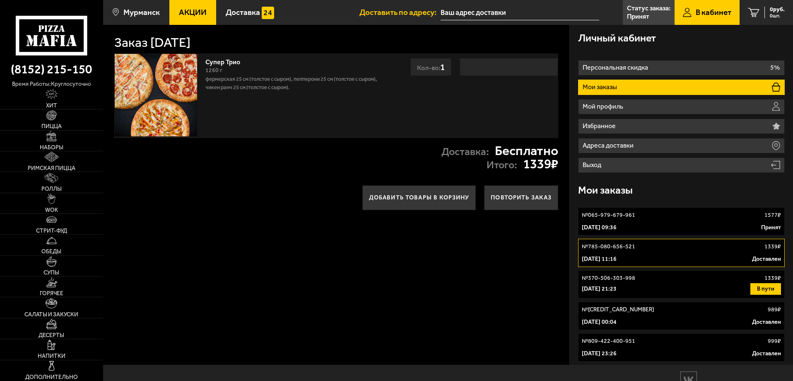
click at [650, 220] on link "№ 065-979-679-961 1577 ₽ 3 сентября 2025 г. 09:36 Принят" at bounding box center [681, 221] width 207 height 28
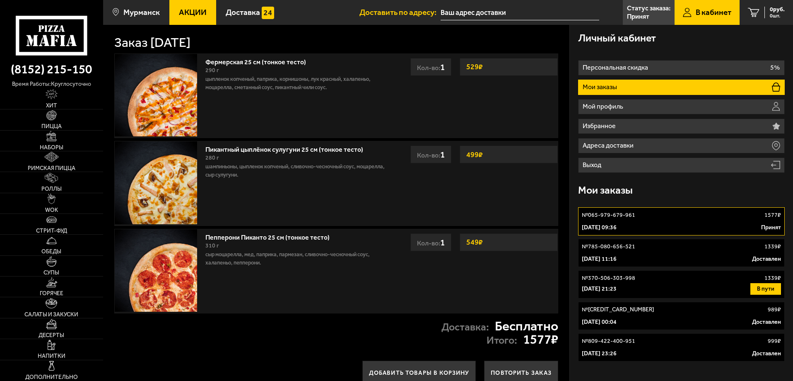
click at [624, 89] on li "Мои заказы" at bounding box center [681, 87] width 207 height 15
click at [57, 122] on link "Пицца" at bounding box center [51, 119] width 103 height 20
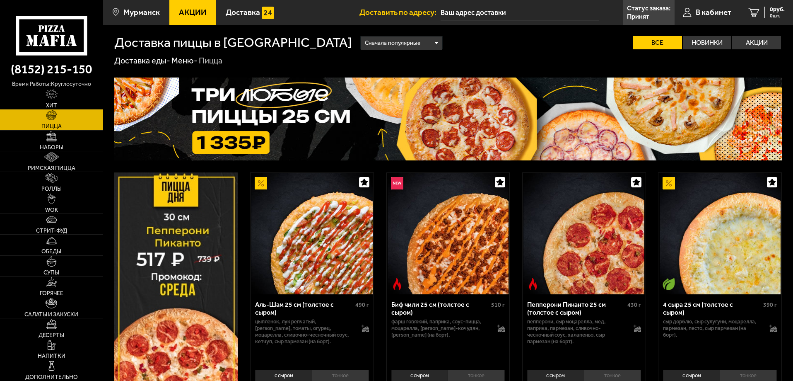
click at [336, 130] on img at bounding box center [448, 118] width 668 height 83
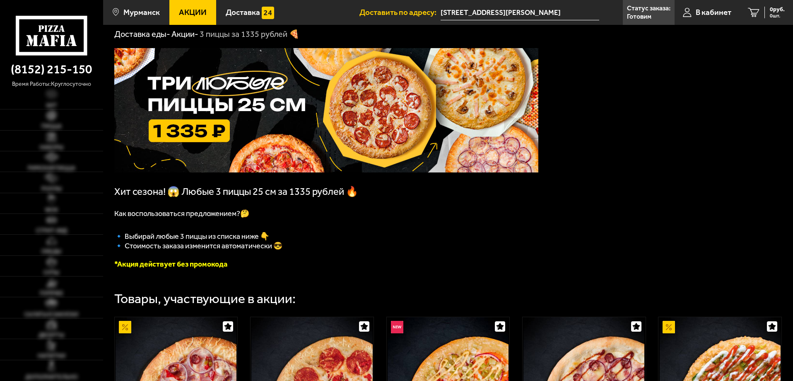
scroll to position [41, 0]
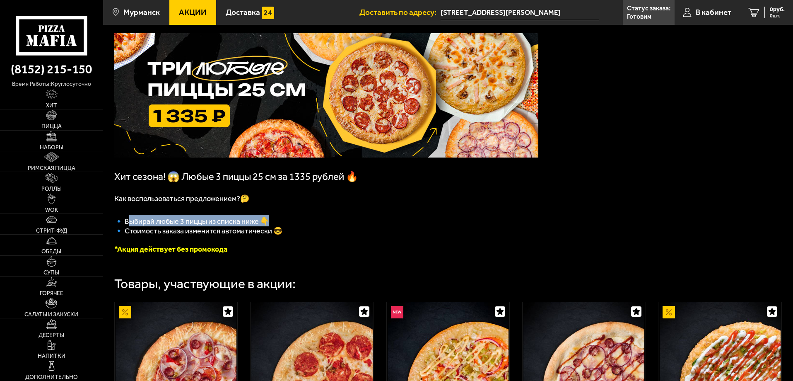
drag, startPoint x: 129, startPoint y: 225, endPoint x: 290, endPoint y: 222, distance: 160.8
click at [290, 222] on p "🔹﻿ Выбирай любые 3 пиццы из списка ниже 👇" at bounding box center [326, 221] width 424 height 12
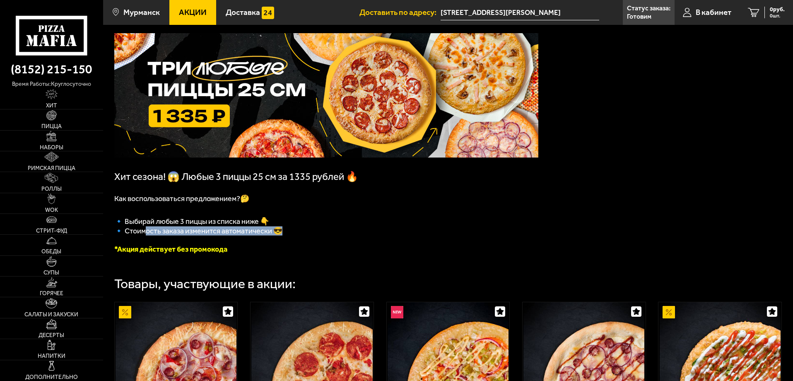
drag, startPoint x: 147, startPoint y: 233, endPoint x: 284, endPoint y: 242, distance: 136.6
click at [284, 242] on div "Хит сезона! 😱 Любые 3 пиццы 25 см за 1335 рублей 🔥 Как воспользоваться предложе…" at bounding box center [326, 143] width 424 height 220
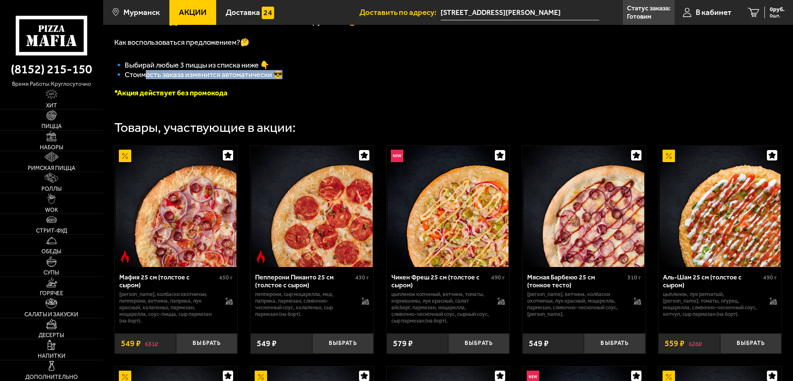
scroll to position [207, 0]
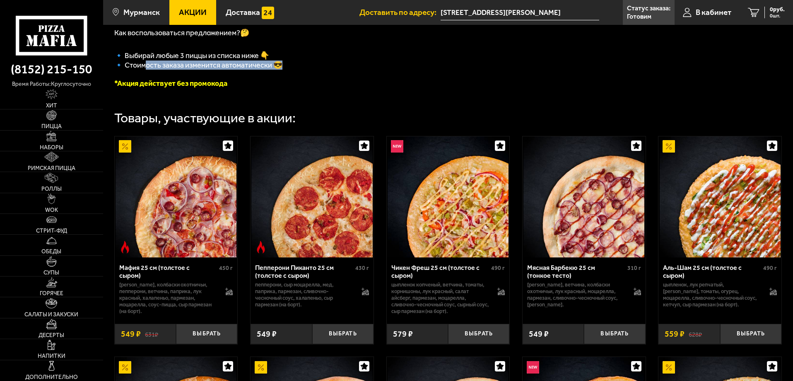
click at [228, 148] on icon "button" at bounding box center [228, 145] width 7 height 7
click at [227, 148] on icon "button" at bounding box center [228, 145] width 7 height 7
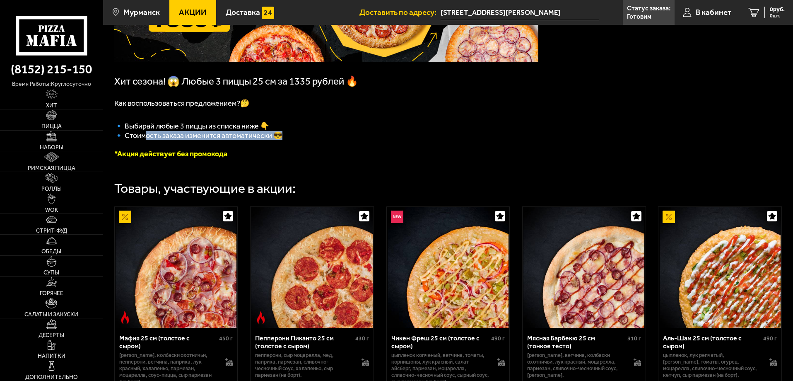
scroll to position [0, 0]
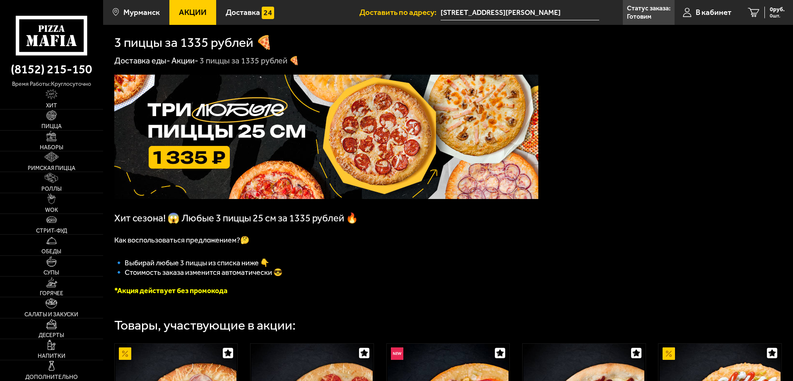
click at [712, 12] on span "В кабинет" at bounding box center [714, 12] width 36 height 8
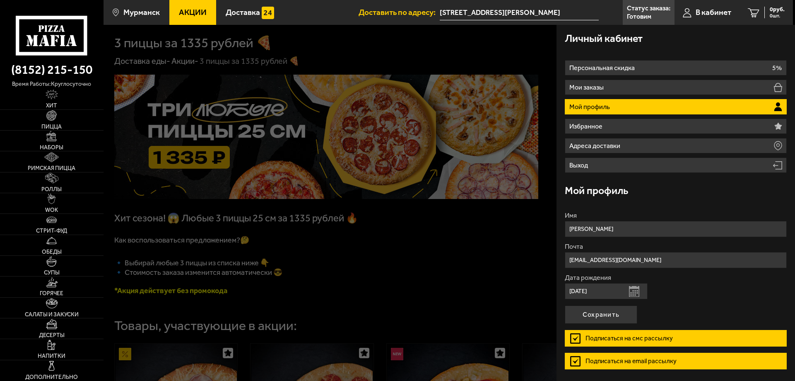
click at [654, 105] on li "Мой профиль" at bounding box center [676, 106] width 222 height 15
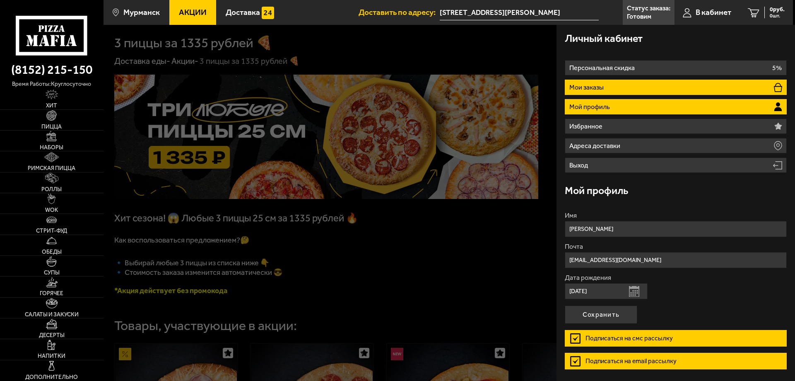
click at [589, 89] on p "Мои заказы" at bounding box center [588, 87] width 36 height 7
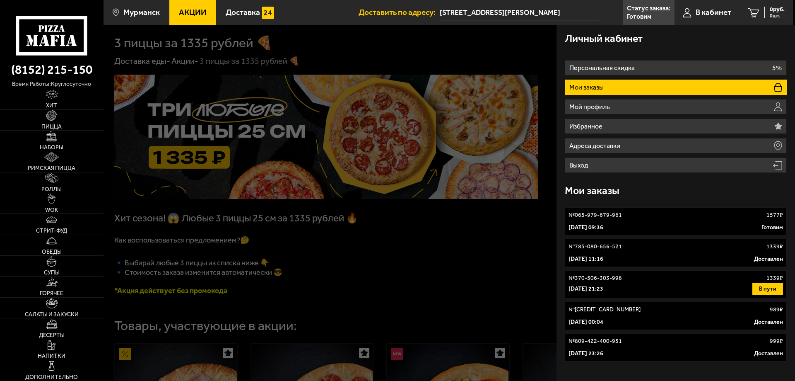
click at [639, 217] on div "№ 065-979-679-961 1577 ₽" at bounding box center [676, 215] width 215 height 8
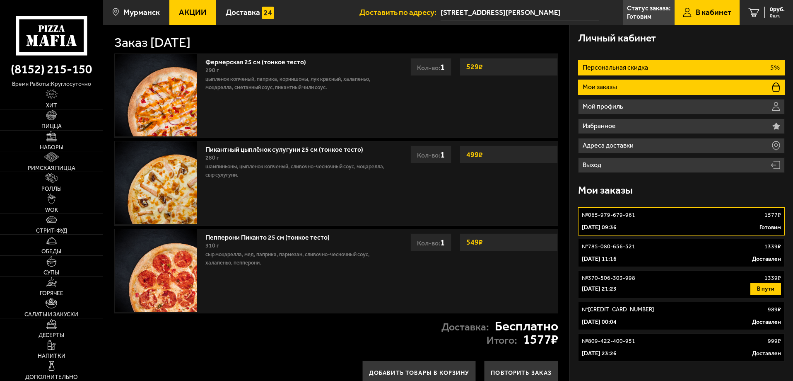
click at [646, 64] on p "Персональная скидка" at bounding box center [617, 67] width 68 height 7
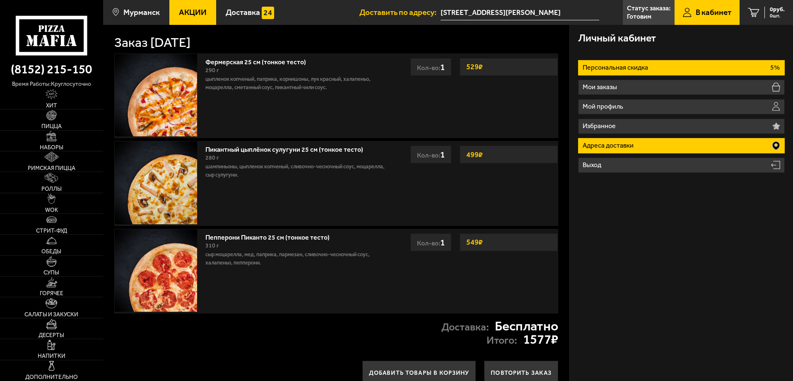
click at [640, 153] on li "Адреса доставки" at bounding box center [681, 145] width 207 height 15
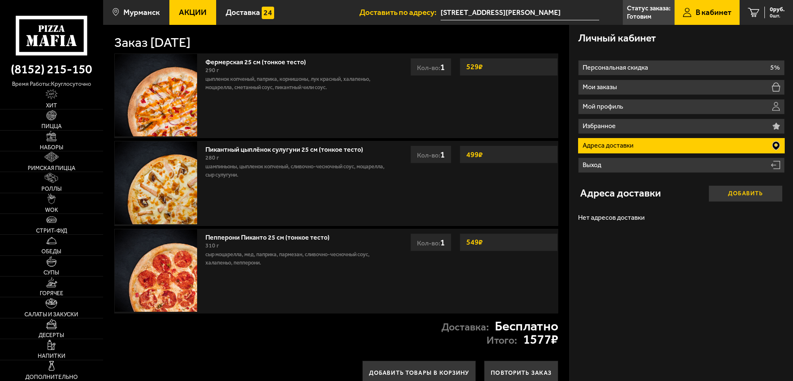
click at [744, 193] on button "Добавить" at bounding box center [746, 193] width 75 height 17
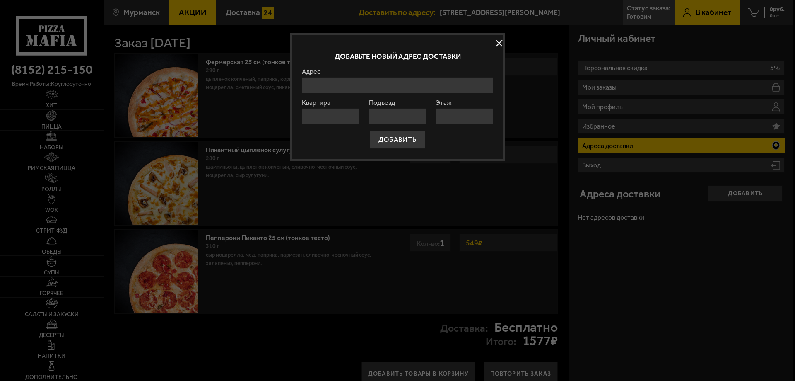
click at [321, 75] on div "Адрес" at bounding box center [397, 80] width 191 height 25
click at [331, 83] on input "Адрес" at bounding box center [397, 85] width 191 height 16
type input "Y"
type input "U"
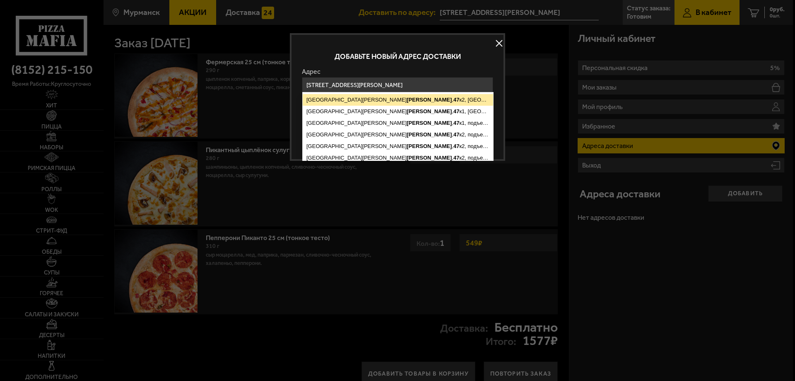
type input "Мурманск, улица Юрия Гагарина, 47к2"
click at [370, 130] on button "ДОБАВИТЬ" at bounding box center [398, 139] width 56 height 18
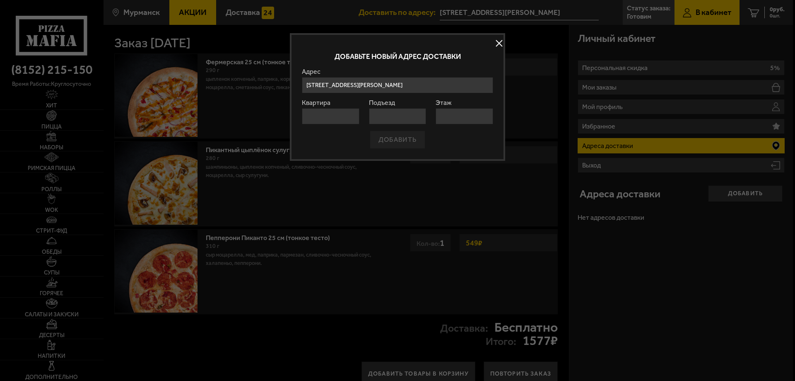
click at [328, 117] on input "Квартира" at bounding box center [331, 116] width 58 height 16
type input "32"
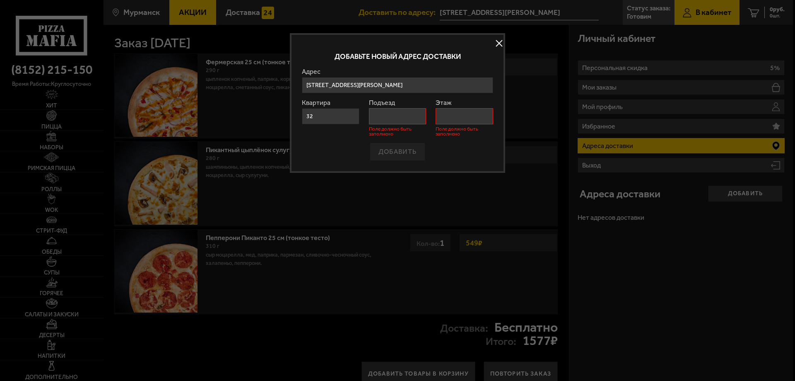
drag, startPoint x: 338, startPoint y: 121, endPoint x: 286, endPoint y: 124, distance: 52.3
click at [286, 124] on main "Мурманск Все Акции Доставка Личный кабинет Акции Доставка Доставить по адресу: …" at bounding box center [448, 223] width 690 height 447
click at [392, 147] on div "ДОБАВИТЬ" at bounding box center [397, 151] width 191 height 18
click at [395, 153] on div "ДОБАВИТЬ" at bounding box center [397, 151] width 191 height 18
click at [333, 122] on input "Квартира" at bounding box center [331, 116] width 58 height 16
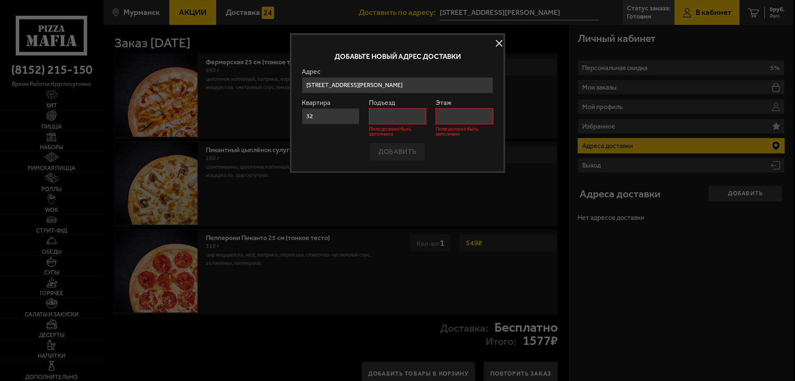
type input "32"
click at [385, 120] on input "Подъезд" at bounding box center [398, 116] width 58 height 16
type input "2"
click at [448, 120] on input "Этаж" at bounding box center [465, 116] width 58 height 16
type input "4"
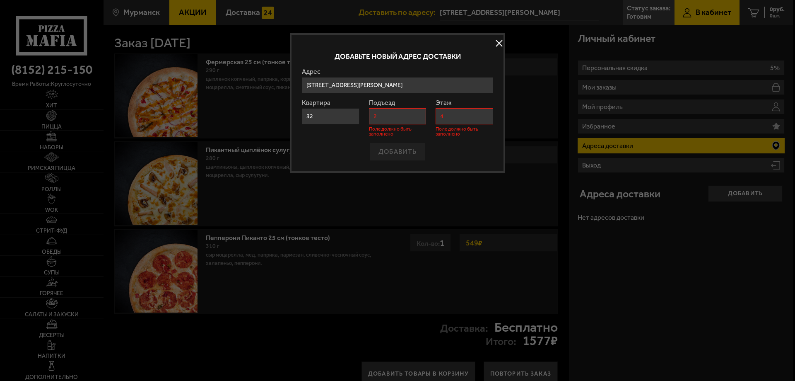
drag, startPoint x: 410, startPoint y: 151, endPoint x: 422, endPoint y: 150, distance: 12.1
click at [410, 150] on div "ДОБАВИТЬ" at bounding box center [397, 151] width 191 height 18
click at [447, 145] on div "ДОБАВИТЬ" at bounding box center [397, 151] width 191 height 18
click at [424, 113] on input "2" at bounding box center [398, 116] width 58 height 16
click at [462, 111] on input "4" at bounding box center [465, 116] width 58 height 16
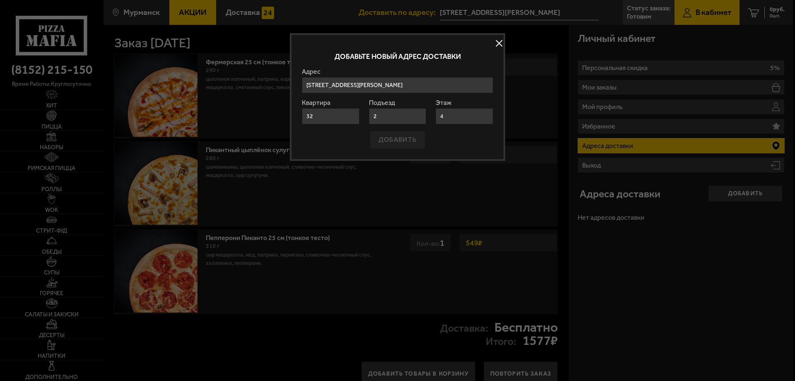
drag, startPoint x: 410, startPoint y: 126, endPoint x: 405, endPoint y: 122, distance: 6.9
click at [406, 124] on form "Адрес улица Юрия Гагарина , 47 к2, Мурманск улица Юрия Гагарина , 47 к1, Мурман…" at bounding box center [397, 108] width 191 height 80
click at [459, 145] on div "ДОБАВИТЬ" at bounding box center [397, 139] width 191 height 18
click at [409, 142] on div "ДОБАВИТЬ" at bounding box center [397, 139] width 191 height 18
click at [432, 86] on input "Мурманск, улица Юрия Гагарина, 47к2" at bounding box center [397, 85] width 191 height 16
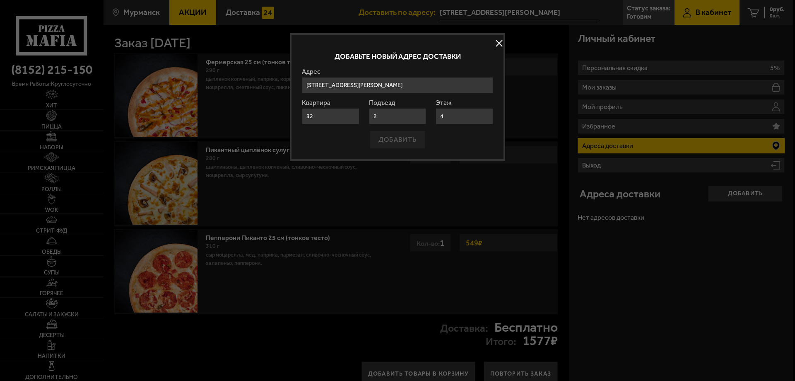
click at [454, 62] on div "Добавьте новый адрес доставки" at bounding box center [397, 56] width 191 height 23
click at [412, 140] on div "ДОБАВИТЬ" at bounding box center [397, 139] width 191 height 18
click at [397, 144] on div "ДОБАВИТЬ" at bounding box center [397, 139] width 191 height 18
drag, startPoint x: 396, startPoint y: 144, endPoint x: 391, endPoint y: 144, distance: 5.4
click at [394, 144] on div "ДОБАВИТЬ" at bounding box center [397, 139] width 191 height 18
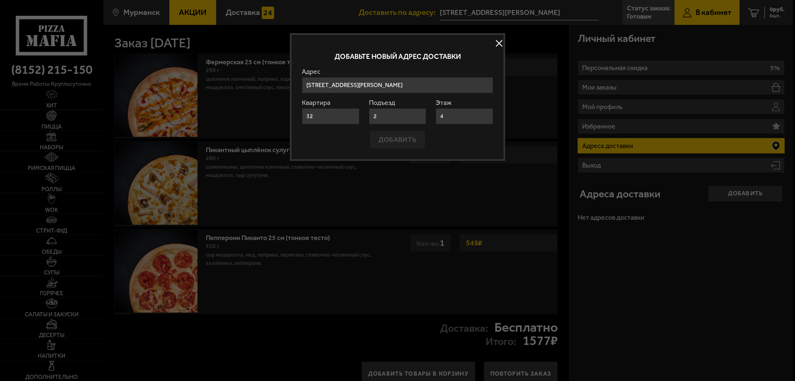
click at [389, 144] on div "ДОБАВИТЬ" at bounding box center [397, 139] width 191 height 18
click at [386, 142] on div "ДОБАВИТЬ" at bounding box center [397, 139] width 191 height 18
click at [383, 142] on div "ДОБАВИТЬ" at bounding box center [397, 139] width 191 height 18
click at [383, 140] on div "ДОБАВИТЬ" at bounding box center [397, 139] width 191 height 18
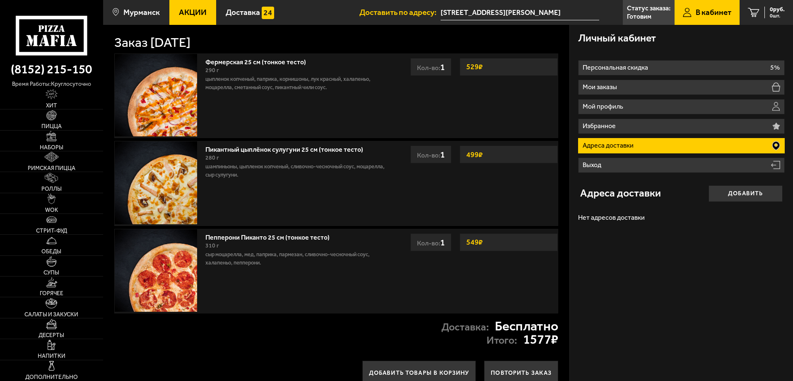
click at [624, 144] on p "Адреса доставки" at bounding box center [609, 145] width 53 height 7
click at [719, 242] on div "Личный кабинет Персональная скидка 5% Мои заказы Мой профиль Избранное Адреса д…" at bounding box center [681, 209] width 223 height 369
click at [643, 21] on link "Статус заказа: Готовим" at bounding box center [649, 12] width 52 height 25
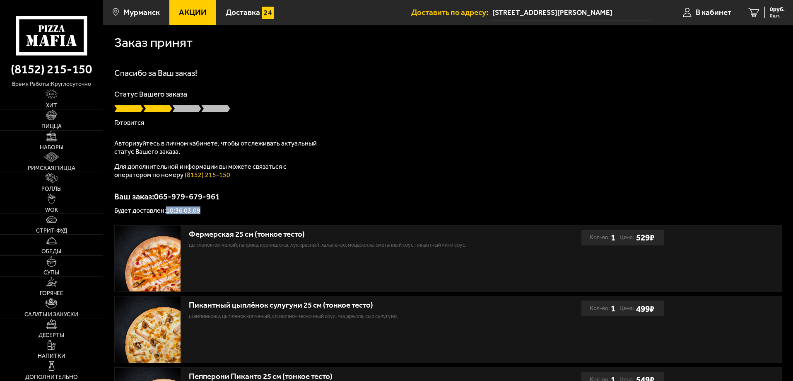
drag, startPoint x: 167, startPoint y: 211, endPoint x: 214, endPoint y: 209, distance: 47.3
click at [214, 209] on p "Будет доставлен: 10:36 03.09" at bounding box center [448, 210] width 668 height 7
click at [279, 207] on p "Будет доставлен: 10:36 03.09" at bounding box center [448, 210] width 668 height 7
click at [406, 159] on div "Спасибо за Ваш заказ! Статус Вашего заказа Готовится Авторизуйтесь в личном каб…" at bounding box center [448, 141] width 668 height 145
click at [54, 30] on use at bounding box center [55, 28] width 5 height 7
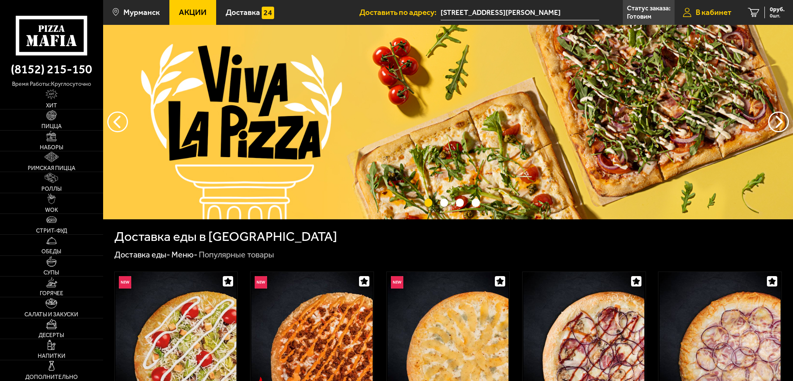
click at [719, 16] on span "В кабинет" at bounding box center [714, 12] width 36 height 8
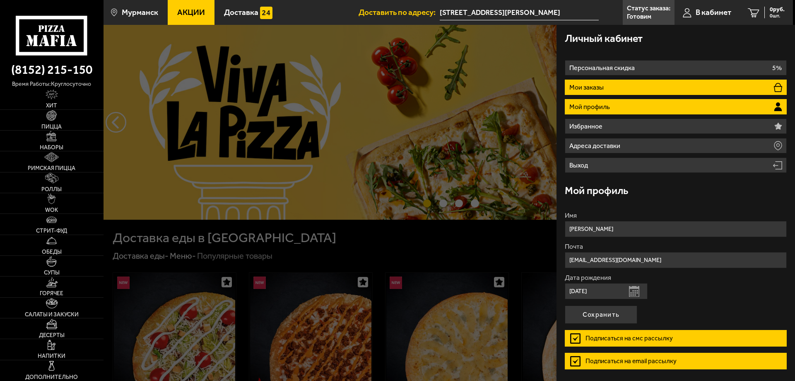
click at [586, 86] on p "Мои заказы" at bounding box center [588, 87] width 36 height 7
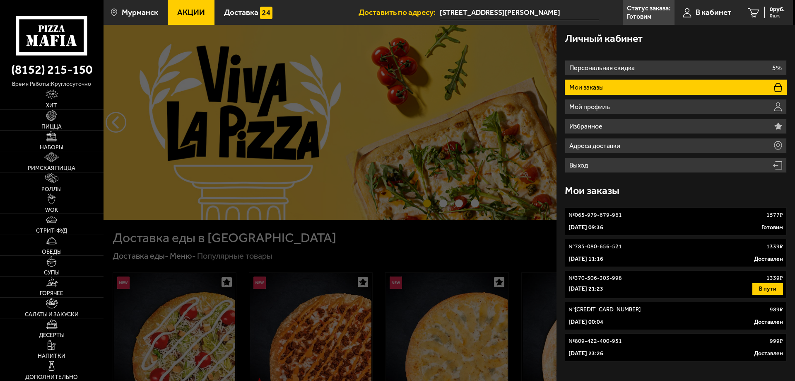
click at [671, 216] on div "№ 065-979-679-961 1577 ₽" at bounding box center [676, 215] width 215 height 8
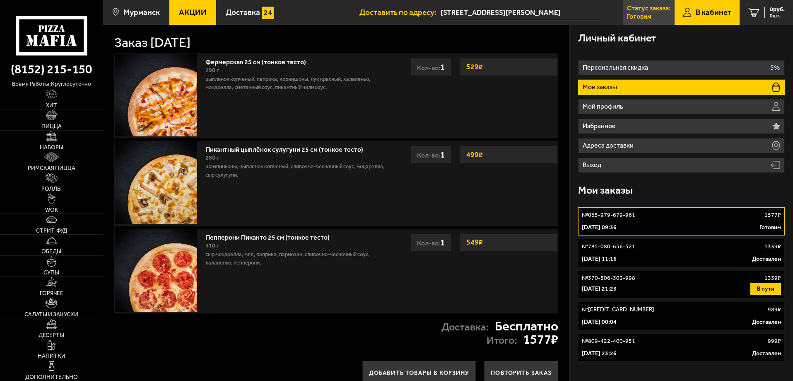
click at [649, 12] on p "Статус заказа:" at bounding box center [648, 8] width 43 height 7
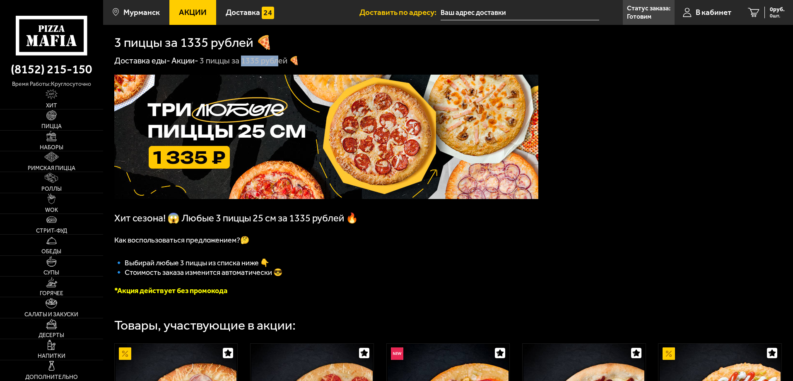
drag, startPoint x: 244, startPoint y: 60, endPoint x: 282, endPoint y: 56, distance: 38.4
click at [282, 56] on div "3 пиццы за 1335 рублей 🍕" at bounding box center [250, 61] width 100 height 11
